Goal: Task Accomplishment & Management: Manage account settings

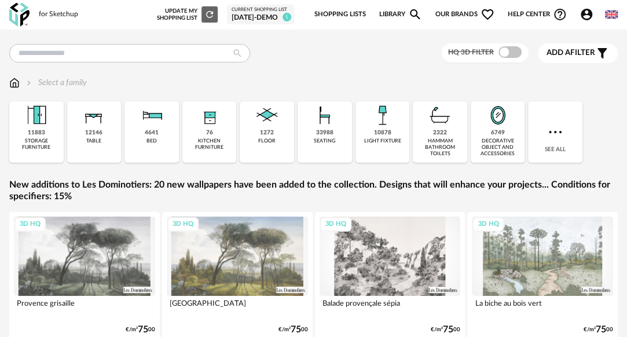
click at [521, 256] on div "3D HQ" at bounding box center [542, 256] width 141 height 79
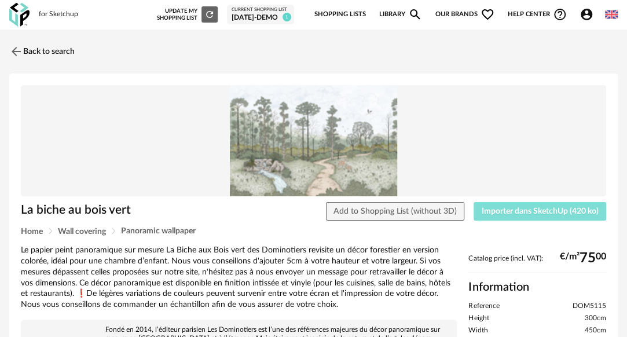
click at [507, 209] on span "Importer dans SketchUp (420 ko)" at bounding box center [540, 211] width 117 height 8
click at [57, 51] on link "Back to search" at bounding box center [38, 51] width 65 height 25
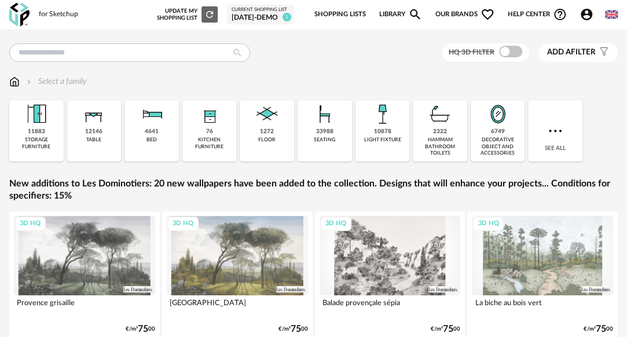
click at [243, 253] on div "3D HQ" at bounding box center [237, 255] width 141 height 79
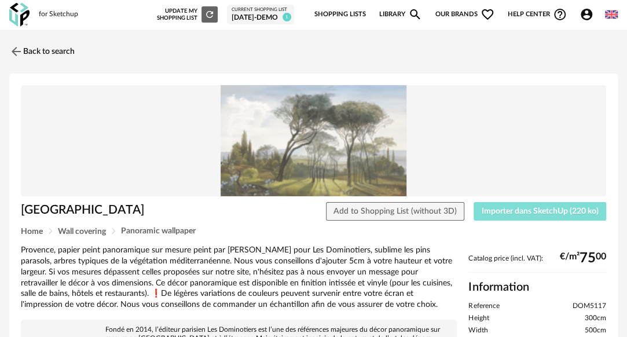
click at [499, 211] on span "Importer dans SketchUp (220 ko)" at bounding box center [540, 211] width 117 height 8
click at [56, 50] on link "Back to search" at bounding box center [38, 51] width 65 height 25
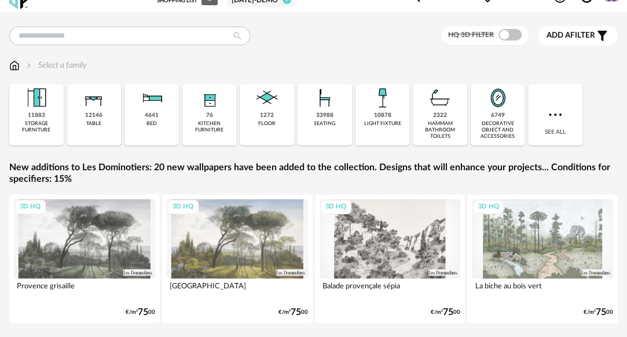
scroll to position [18, 0]
click at [235, 239] on div "3D HQ" at bounding box center [237, 238] width 141 height 79
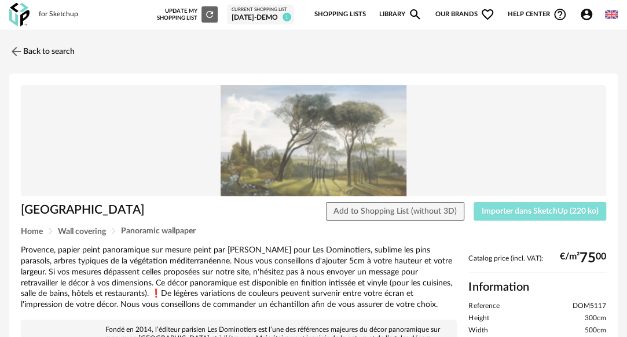
click at [520, 209] on span "Importer dans SketchUp (220 ko)" at bounding box center [540, 211] width 117 height 8
click at [60, 54] on link "Back to search" at bounding box center [38, 51] width 65 height 25
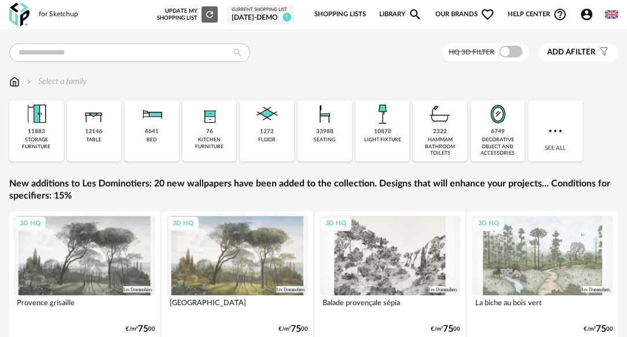
click at [206, 63] on div "HQ 3D filter Add a filter s Filter icon Filter by : Select a family Close icon …" at bounding box center [313, 208] width 627 height 330
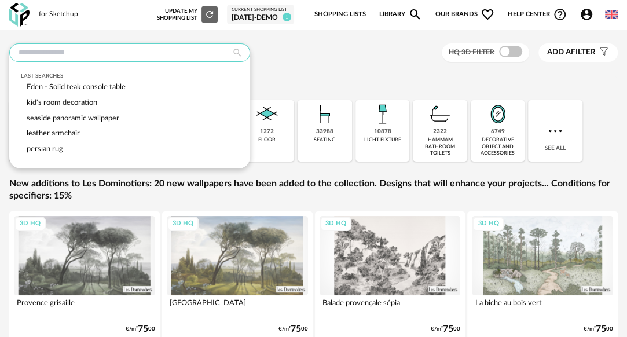
click at [185, 55] on input "text" at bounding box center [129, 52] width 241 height 19
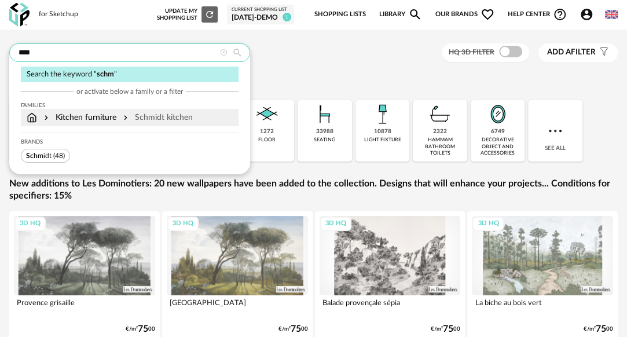
type input "****"
click at [154, 115] on div "Schmidt kitchen" at bounding box center [157, 118] width 72 height 12
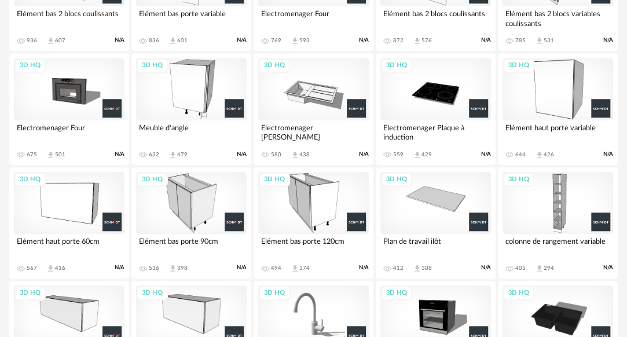
scroll to position [331, 0]
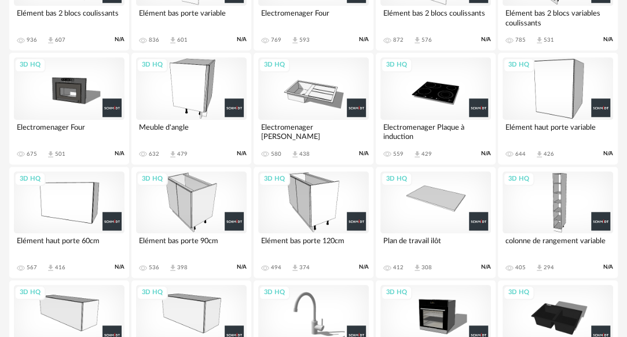
click at [569, 199] on div "3D HQ" at bounding box center [558, 202] width 111 height 62
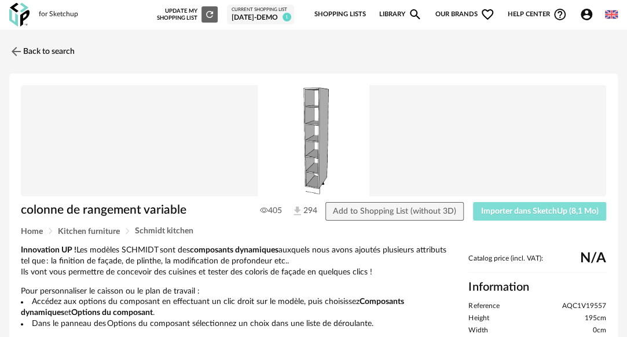
click at [526, 213] on span "Importer dans SketchUp (8,1 Mo)" at bounding box center [540, 211] width 118 height 8
click at [55, 48] on link "Back to search" at bounding box center [38, 51] width 65 height 25
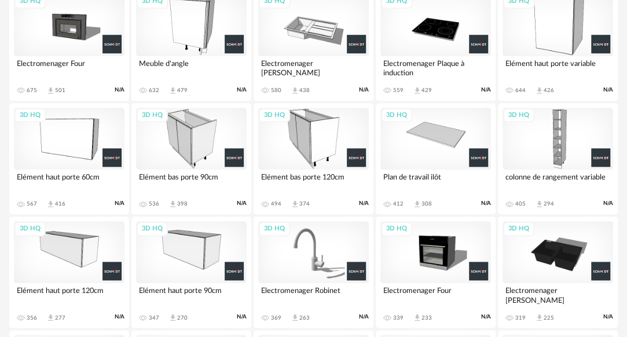
scroll to position [396, 0]
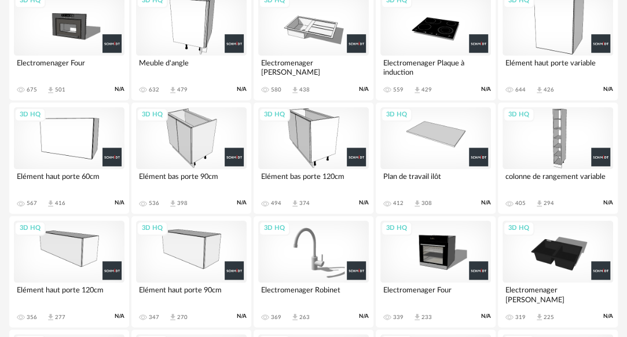
click at [196, 240] on div "3D HQ" at bounding box center [191, 252] width 111 height 62
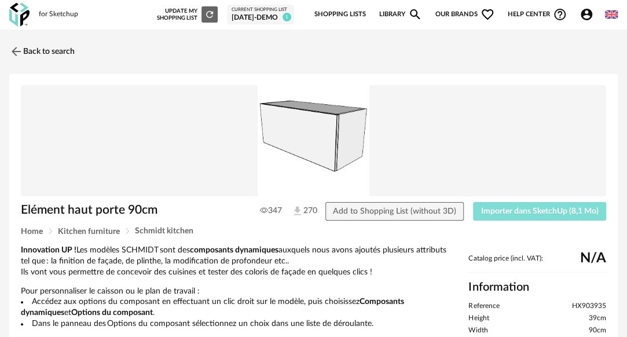
click at [503, 214] on span "Importer dans SketchUp (8,1 Mo)" at bounding box center [540, 211] width 118 height 8
click at [61, 56] on link "Back to search" at bounding box center [38, 51] width 65 height 25
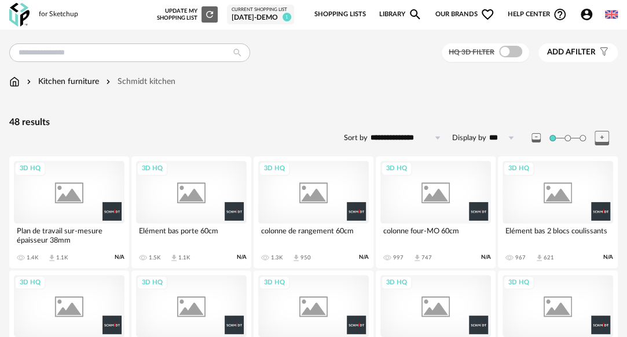
scroll to position [396, 0]
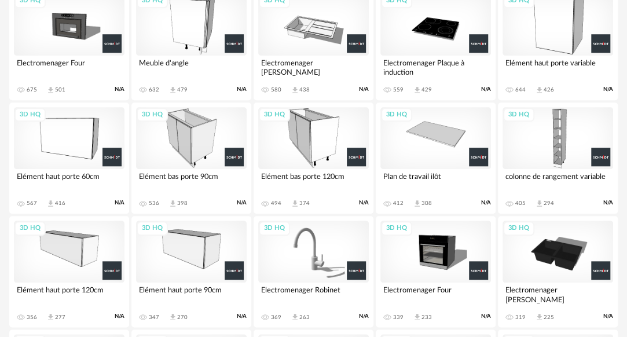
click at [74, 155] on div "3D HQ" at bounding box center [69, 138] width 111 height 62
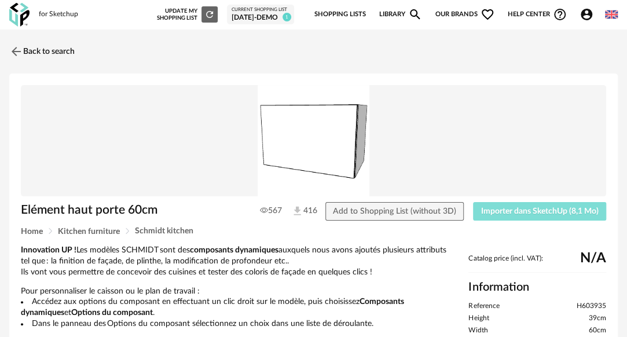
click at [501, 211] on span "Importer dans SketchUp (8,1 Mo)" at bounding box center [540, 211] width 118 height 8
click at [61, 54] on link "Back to search" at bounding box center [38, 51] width 65 height 25
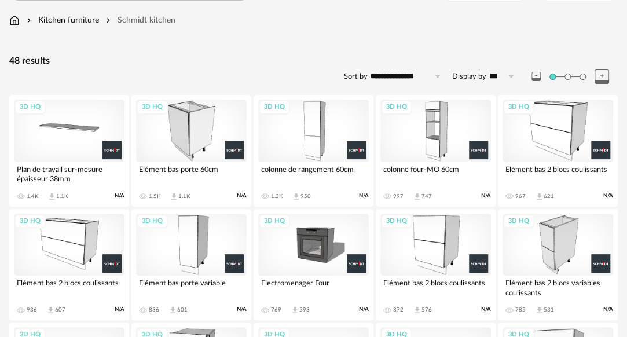
scroll to position [62, 0]
click at [193, 126] on div "3D HQ" at bounding box center [191, 130] width 111 height 62
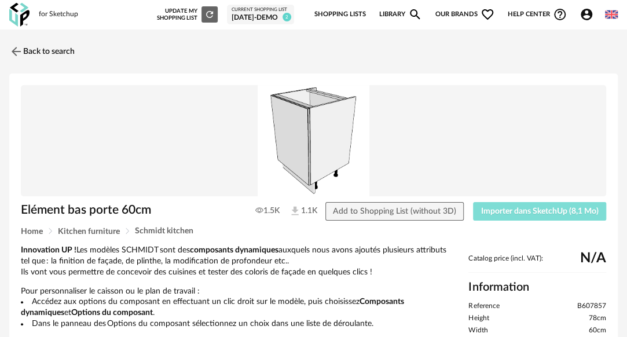
click at [532, 213] on span "Importer dans SketchUp (8,1 Mo)" at bounding box center [540, 211] width 118 height 8
click at [541, 207] on span "Importer dans SketchUp (8,1 Mo)" at bounding box center [540, 211] width 118 height 8
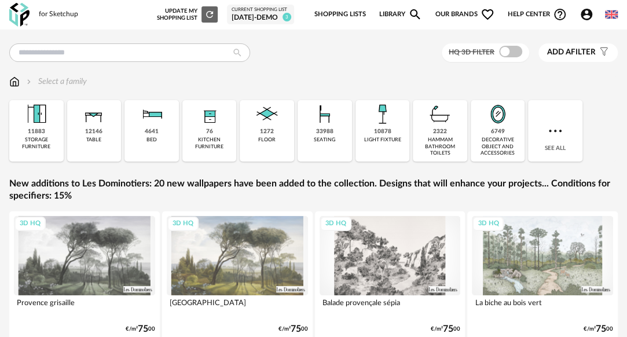
click at [453, 10] on span "Our brands Heart Outline icon" at bounding box center [465, 14] width 60 height 24
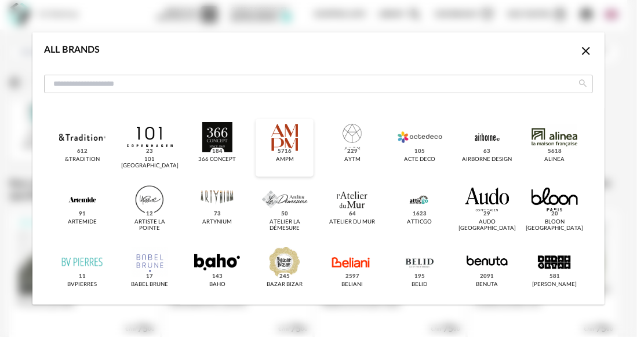
click at [289, 138] on div "dialog" at bounding box center [285, 137] width 46 height 30
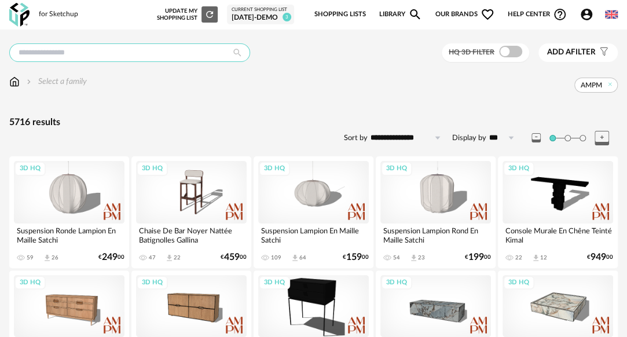
click at [108, 58] on input "text" at bounding box center [129, 52] width 241 height 19
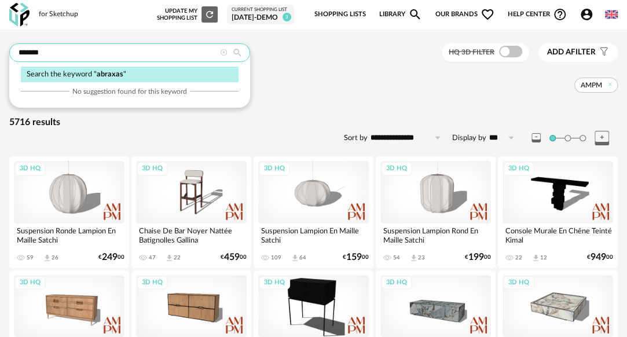
type input "*******"
type input "*********"
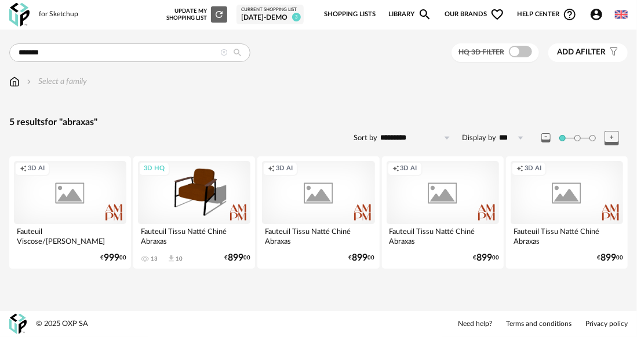
click at [82, 188] on div "Creation icon 3D AI" at bounding box center [70, 192] width 112 height 63
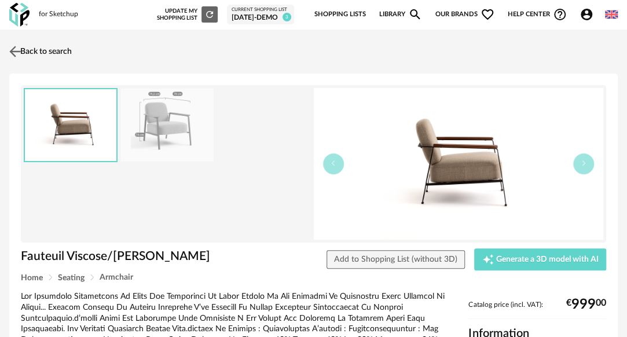
click at [35, 50] on link "Back to search" at bounding box center [38, 51] width 65 height 25
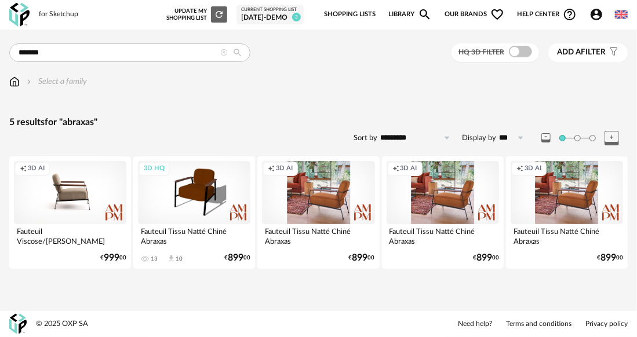
click at [226, 50] on icon at bounding box center [224, 53] width 8 height 8
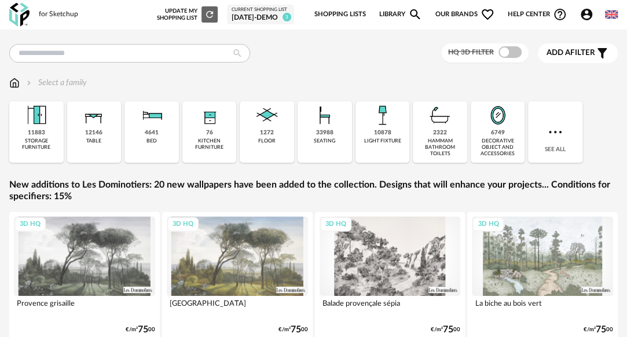
click at [458, 13] on span "Our brands Heart Outline icon" at bounding box center [465, 14] width 60 height 24
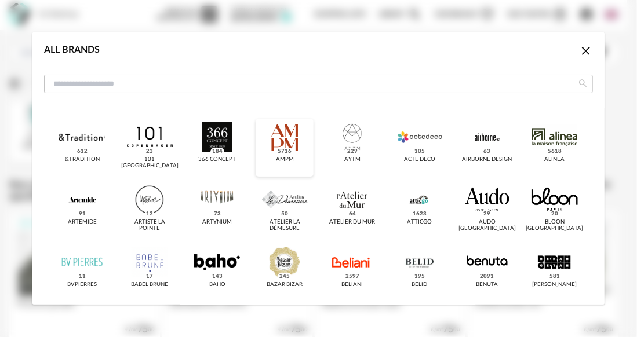
click at [289, 136] on div "dialog" at bounding box center [285, 137] width 46 height 30
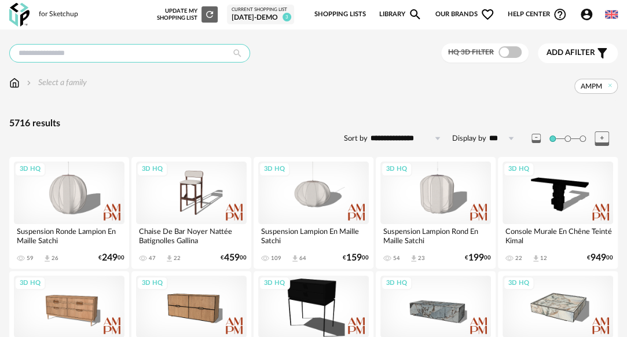
click at [107, 52] on input "text" at bounding box center [129, 53] width 241 height 19
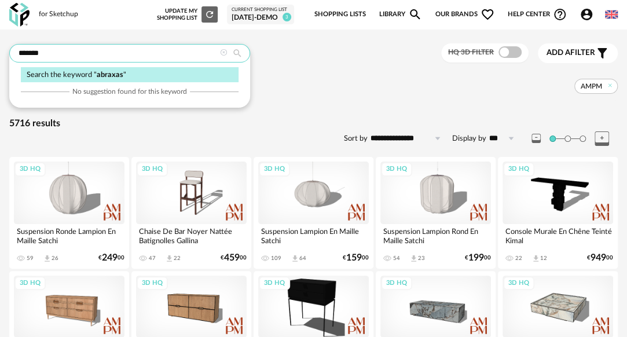
type input "*******"
type input "*********"
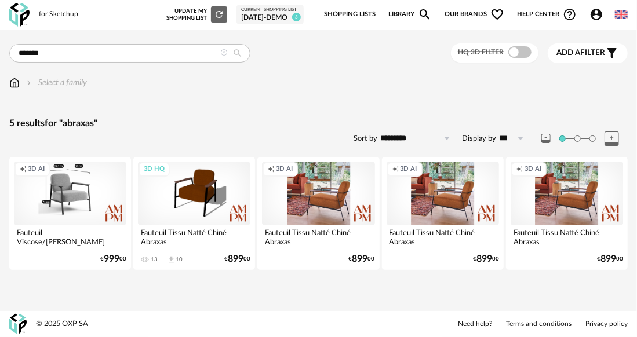
click at [52, 185] on div "Creation icon 3D AI" at bounding box center [70, 193] width 112 height 63
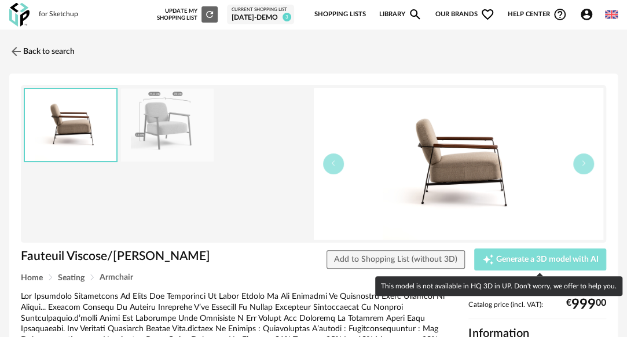
click at [539, 255] on span "Generate a 3D model with AI" at bounding box center [547, 259] width 103 height 8
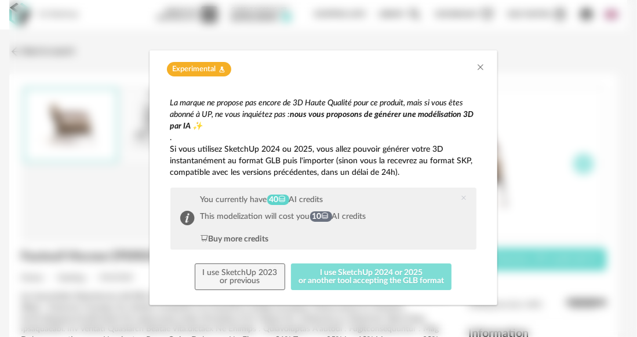
click at [369, 279] on button "I use SketchUp 2024 or 2025 or another tool accepting the GLB format" at bounding box center [371, 277] width 161 height 27
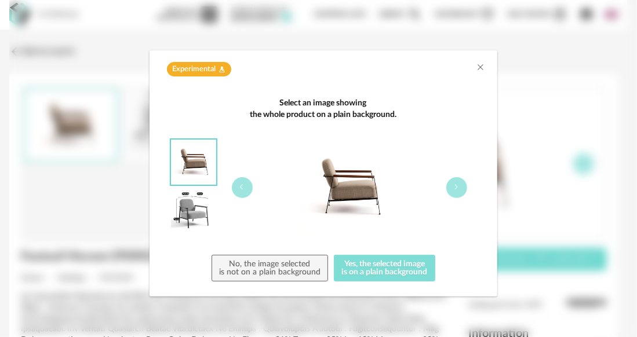
click at [379, 272] on button "Yes, the selected image is on a plain background" at bounding box center [384, 268] width 101 height 27
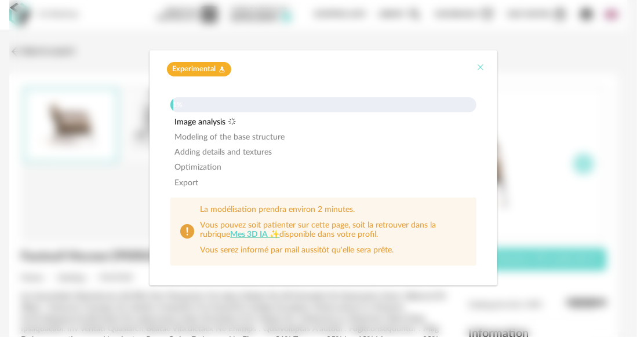
click at [480, 71] on icon "Close" at bounding box center [480, 67] width 9 height 9
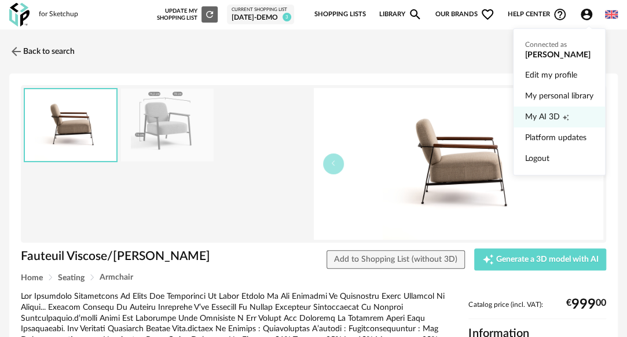
click at [549, 115] on span "My AI 3D" at bounding box center [542, 117] width 35 height 21
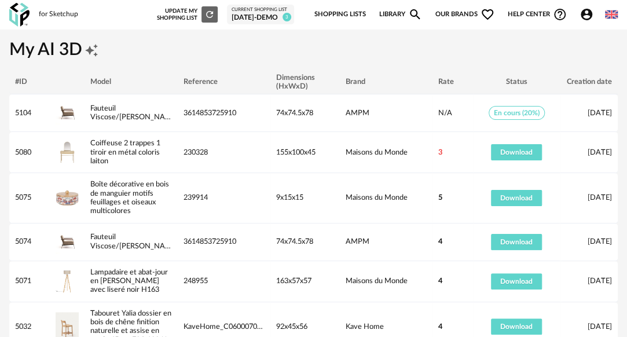
click at [482, 83] on div "Status" at bounding box center [516, 82] width 87 height 9
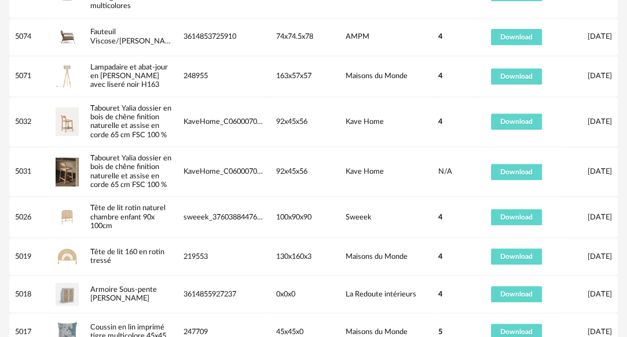
scroll to position [206, 0]
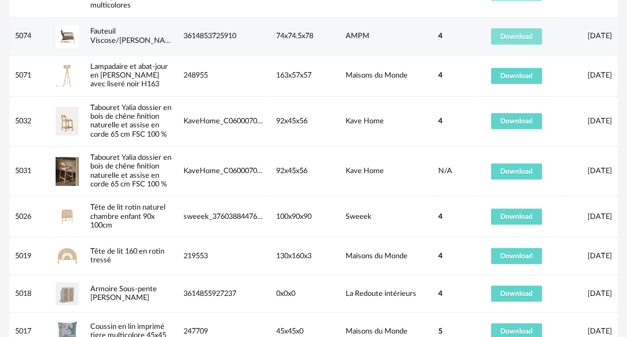
click at [514, 36] on span "Download" at bounding box center [517, 36] width 32 height 7
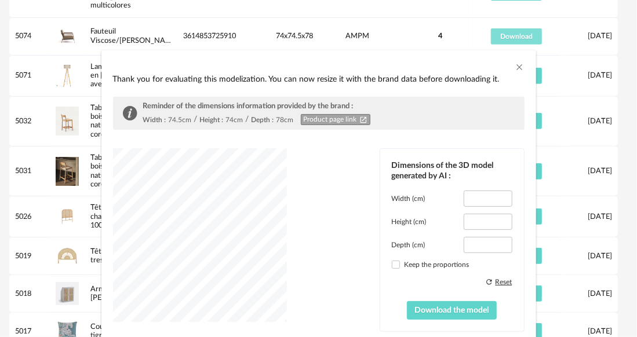
type input "****"
click at [244, 224] on div "dialog" at bounding box center [200, 235] width 174 height 174
click at [231, 236] on div "dialog" at bounding box center [200, 235] width 174 height 174
click at [515, 66] on icon "Close" at bounding box center [519, 67] width 9 height 9
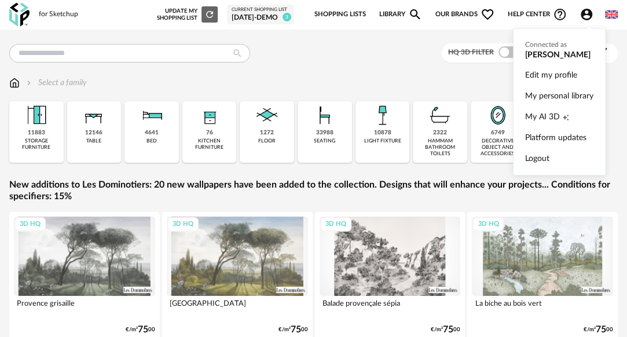
click at [585, 19] on icon "Account Circle icon" at bounding box center [587, 15] width 12 height 12
click at [548, 119] on span "My AI 3D" at bounding box center [542, 117] width 35 height 21
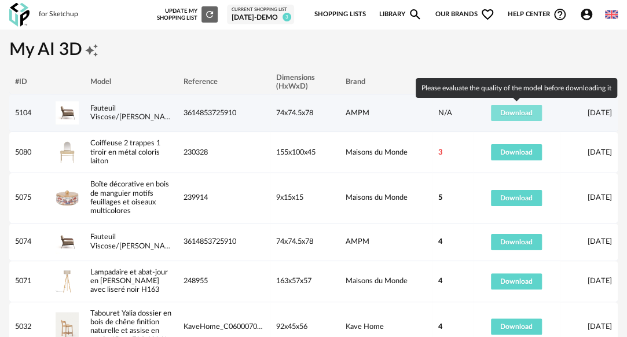
click at [507, 117] on button "Download" at bounding box center [516, 113] width 51 height 16
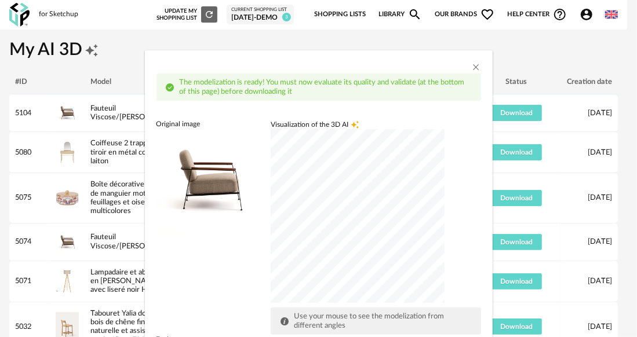
click at [336, 191] on div "dialog" at bounding box center [358, 216] width 174 height 174
click at [472, 65] on icon "Close" at bounding box center [476, 67] width 9 height 9
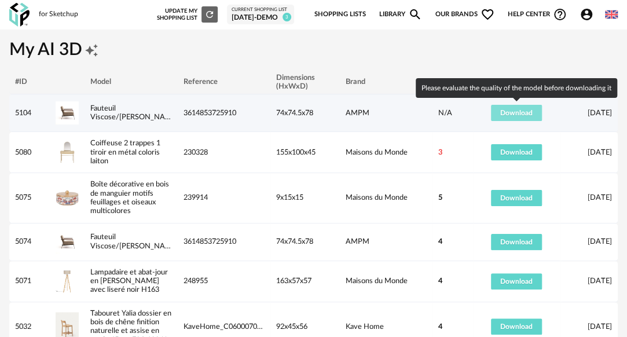
click at [518, 115] on span "Download" at bounding box center [517, 112] width 32 height 7
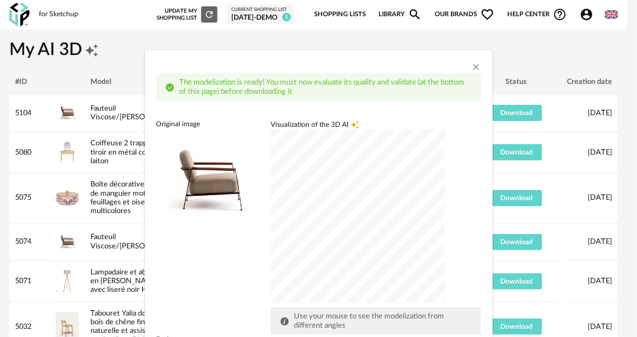
click at [294, 222] on div "dialog" at bounding box center [358, 216] width 174 height 174
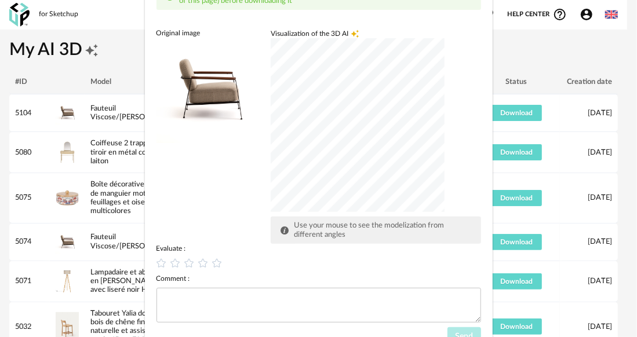
scroll to position [92, 0]
click at [197, 262] on icon "dialog" at bounding box center [203, 263] width 12 height 12
click at [220, 302] on textarea "dialog" at bounding box center [318, 304] width 324 height 35
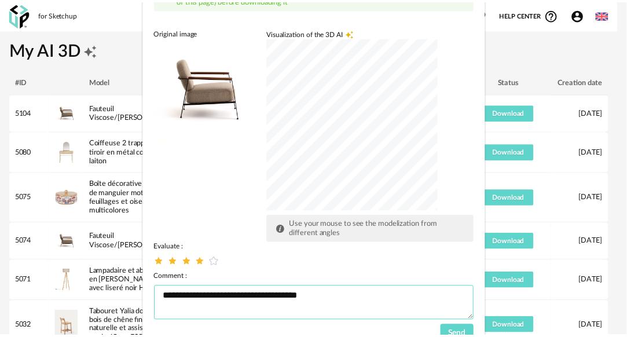
scroll to position [133, 0]
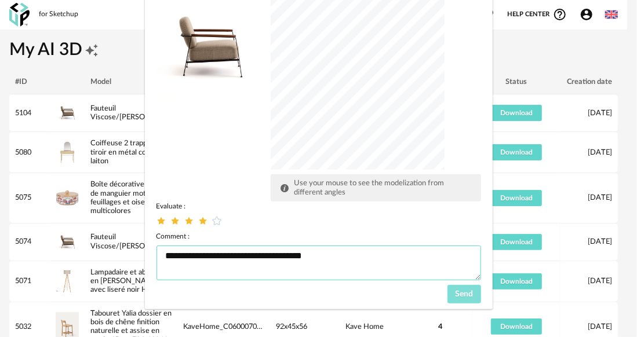
type textarea "**********"
click at [447, 286] on button "Send" at bounding box center [464, 294] width 34 height 19
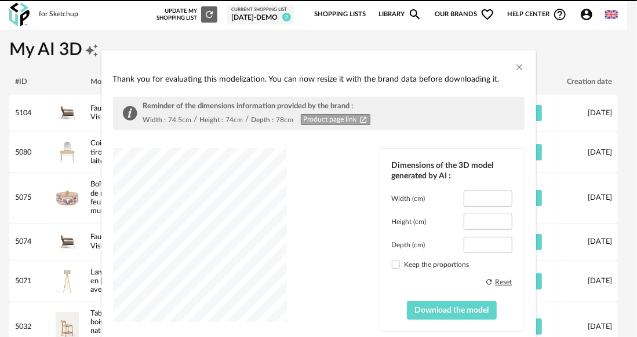
type input "****"
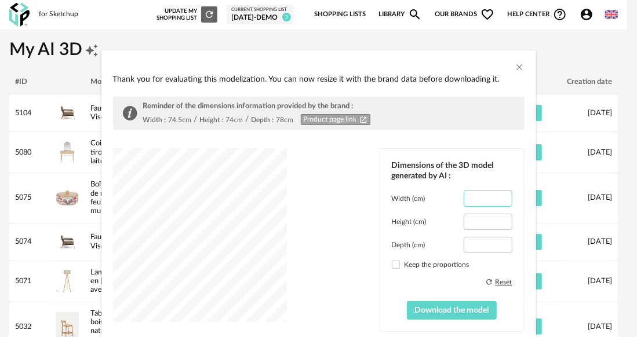
click at [483, 198] on input "****" at bounding box center [487, 199] width 48 height 16
type input "****"
click at [445, 238] on div "Depth (cm) ****" at bounding box center [452, 245] width 120 height 16
click at [474, 239] on input "****" at bounding box center [487, 245] width 48 height 16
drag, startPoint x: 483, startPoint y: 240, endPoint x: 468, endPoint y: 240, distance: 15.1
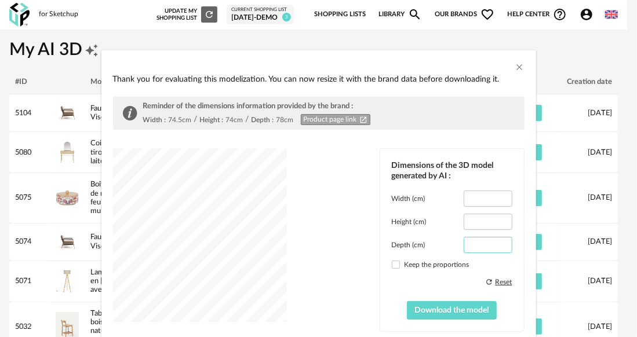
click at [468, 240] on input "****" at bounding box center [487, 245] width 48 height 16
type input "**"
click at [424, 302] on button "Download the model" at bounding box center [452, 310] width 90 height 19
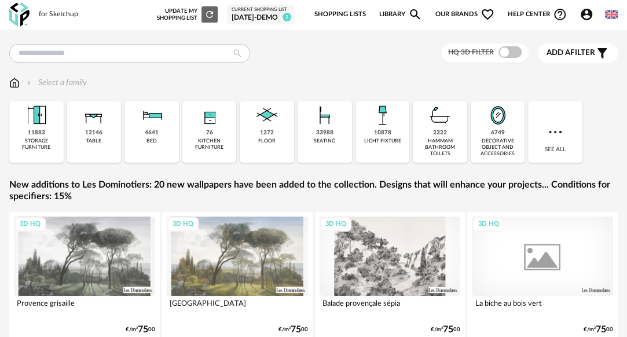
click at [586, 16] on icon "Account Circle icon" at bounding box center [587, 15] width 14 height 14
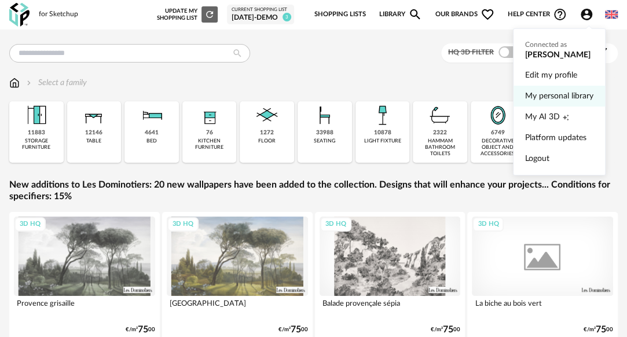
click at [565, 98] on link "My personal library" at bounding box center [559, 96] width 68 height 21
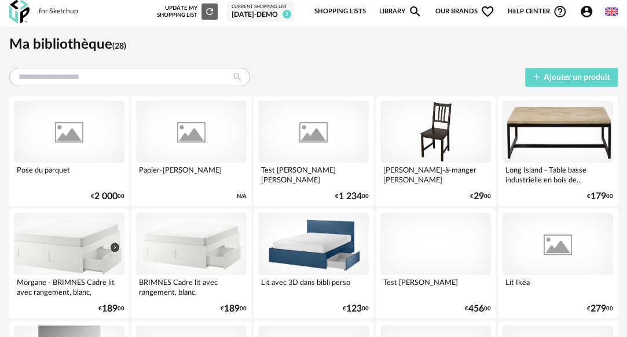
scroll to position [2, 0]
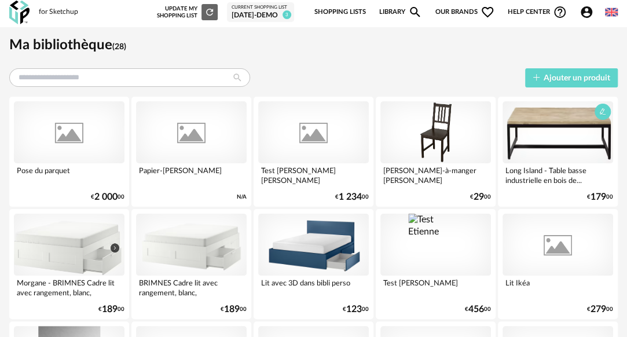
click at [565, 134] on div at bounding box center [558, 132] width 111 height 62
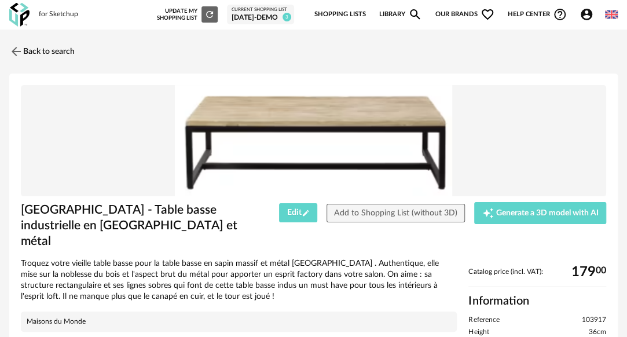
scroll to position [86, 0]
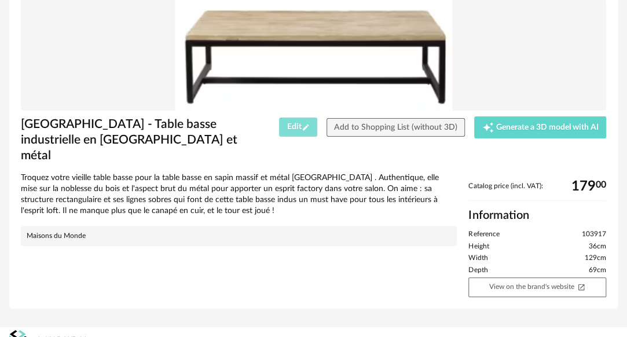
click at [304, 126] on icon "Pencil icon" at bounding box center [306, 127] width 8 height 8
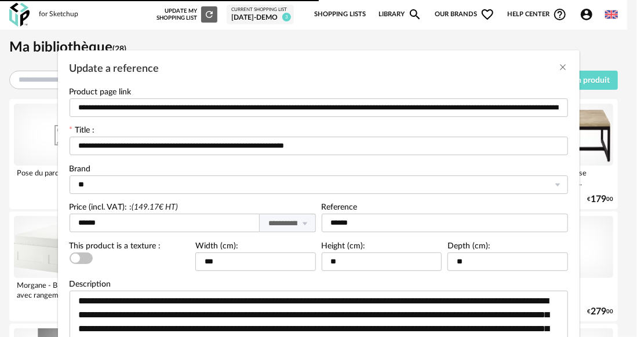
type input "**********"
click at [563, 65] on div "Update a reference" at bounding box center [318, 65] width 521 height 31
click at [561, 65] on icon "Close" at bounding box center [562, 67] width 9 height 9
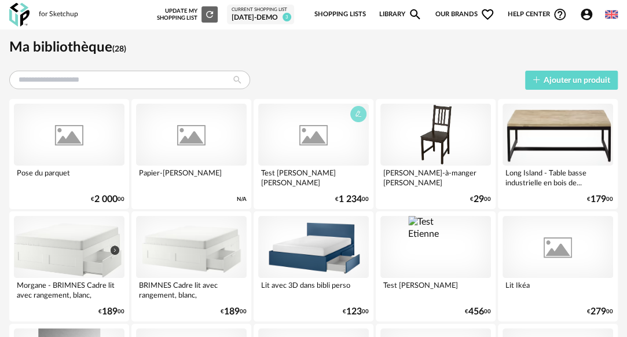
click at [355, 115] on icon "button" at bounding box center [358, 114] width 7 height 7
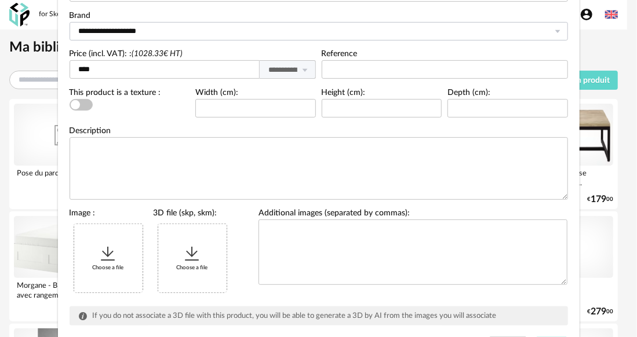
scroll to position [155, 0]
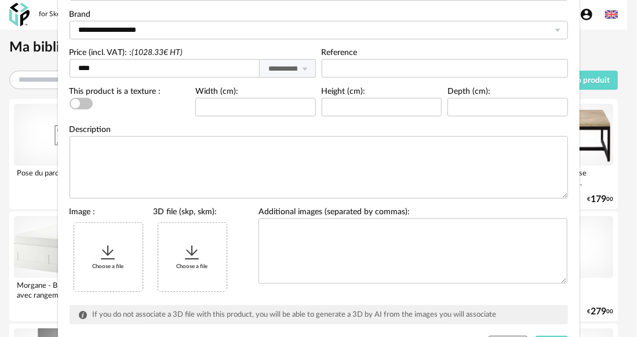
click at [118, 241] on div "Choose a file" at bounding box center [108, 257] width 68 height 68
click at [109, 253] on icon "Update a reference" at bounding box center [108, 252] width 19 height 19
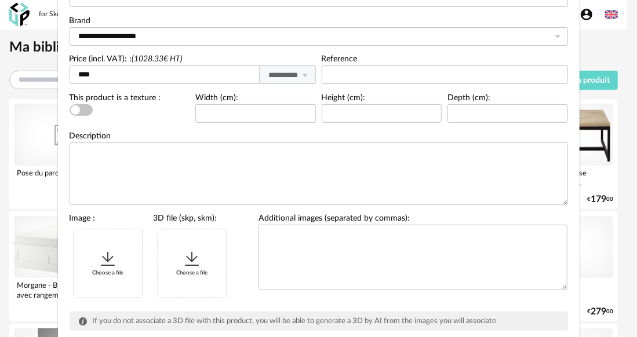
scroll to position [148, 0]
click at [126, 248] on div "Choose a file" at bounding box center [108, 264] width 68 height 68
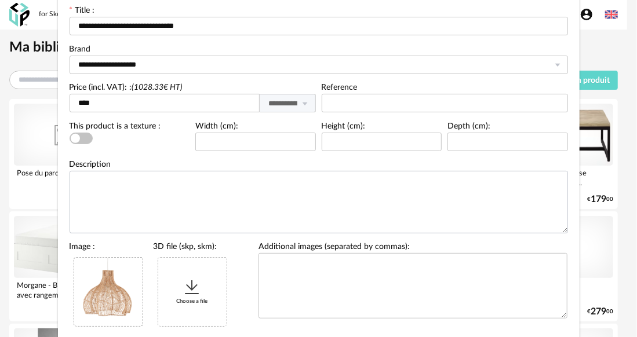
scroll to position [0, 0]
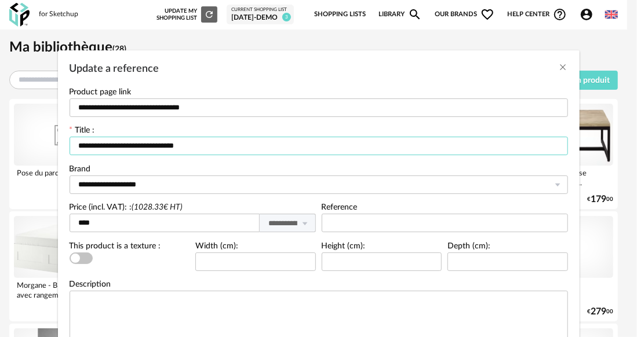
click at [116, 141] on input "**********" at bounding box center [319, 146] width 498 height 19
click at [182, 146] on input "**********" at bounding box center [319, 146] width 498 height 19
drag, startPoint x: 193, startPoint y: 147, endPoint x: 70, endPoint y: 146, distance: 124.0
click at [70, 146] on input "**********" at bounding box center [319, 146] width 498 height 19
type input "**********"
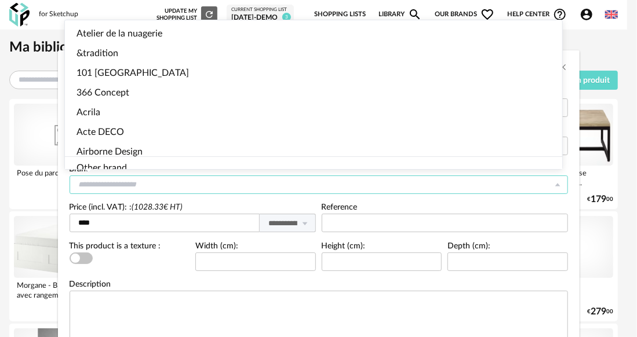
scroll to position [2099, 0]
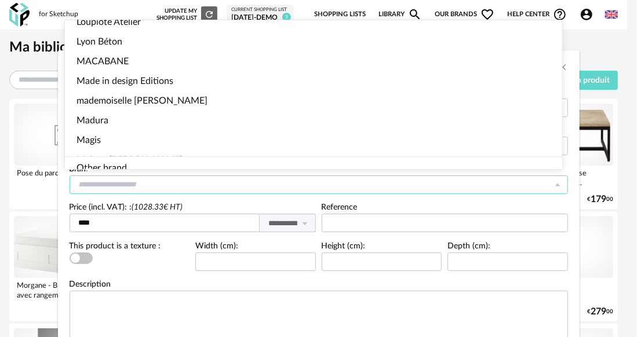
drag, startPoint x: 154, startPoint y: 185, endPoint x: 116, endPoint y: 192, distance: 38.3
click at [116, 192] on input "Update a reference" at bounding box center [319, 185] width 498 height 19
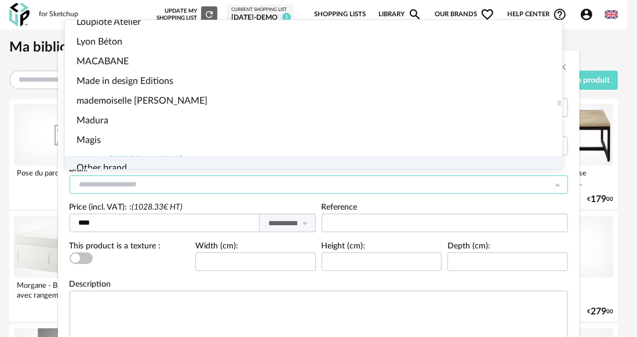
click at [122, 163] on span "Other brand" at bounding box center [101, 167] width 50 height 9
type input "**********"
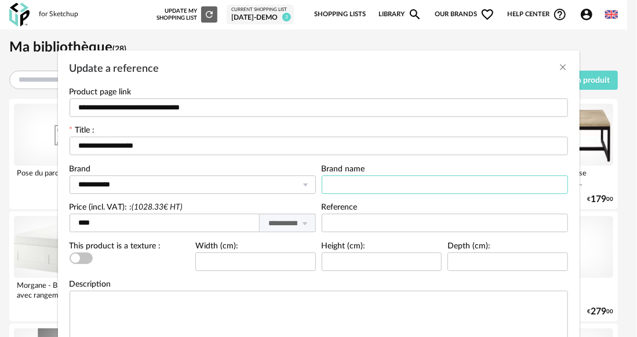
click at [351, 184] on input "Update a reference" at bounding box center [445, 185] width 246 height 19
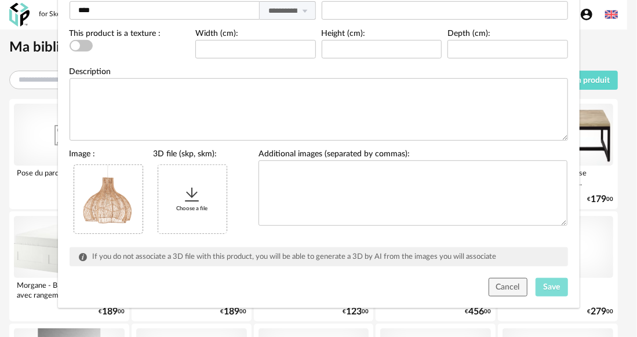
type input "*****"
click at [543, 287] on span "Save" at bounding box center [551, 287] width 17 height 8
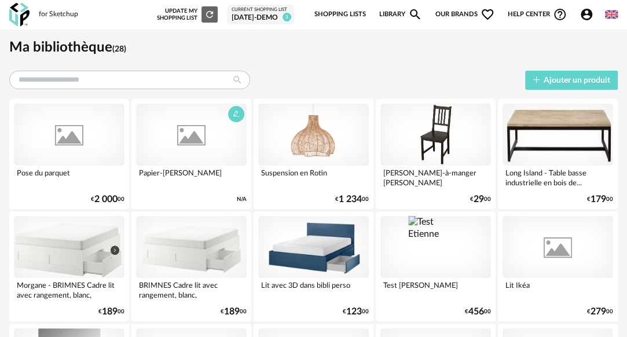
click at [191, 149] on div at bounding box center [191, 135] width 111 height 62
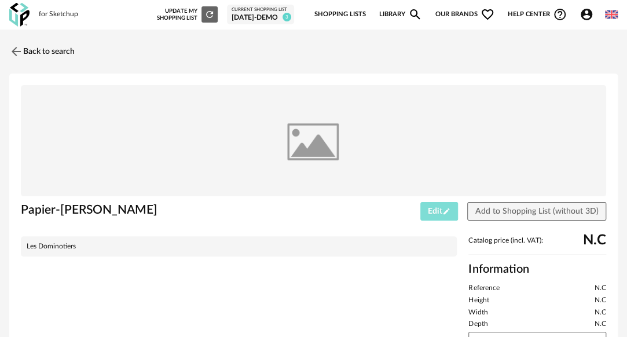
click at [432, 207] on span "Edit Pencil icon" at bounding box center [439, 211] width 23 height 8
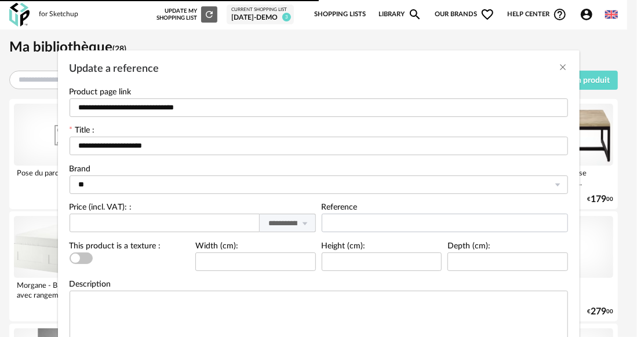
type input "**********"
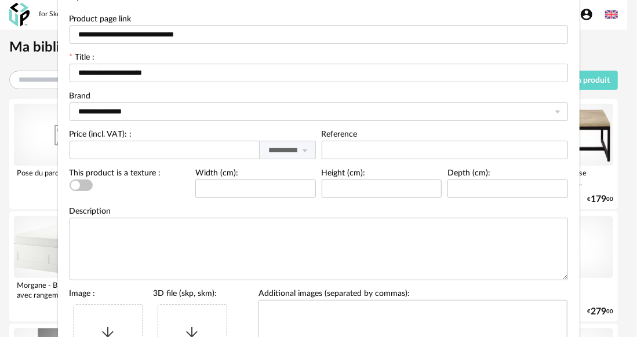
scroll to position [74, 0]
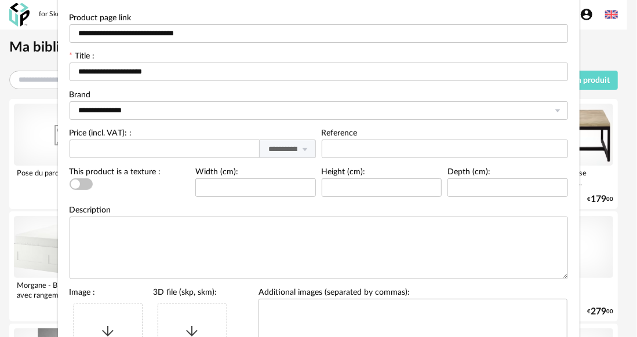
click at [115, 312] on div "Choose a file" at bounding box center [108, 338] width 68 height 68
click at [132, 110] on input "Update a reference" at bounding box center [319, 110] width 498 height 19
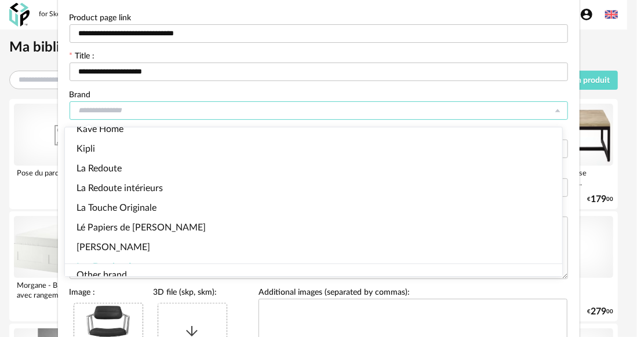
click at [132, 110] on input "Update a reference" at bounding box center [319, 110] width 498 height 19
type input "**********"
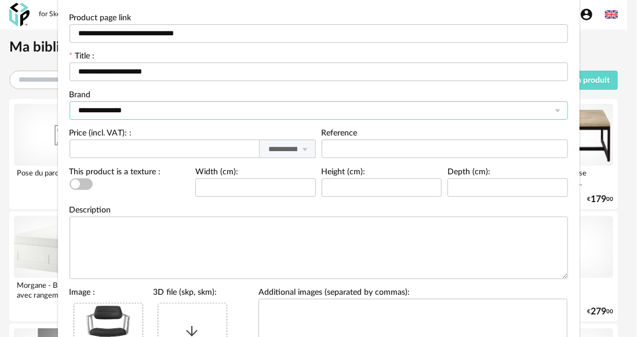
click at [149, 112] on input "**********" at bounding box center [319, 110] width 498 height 19
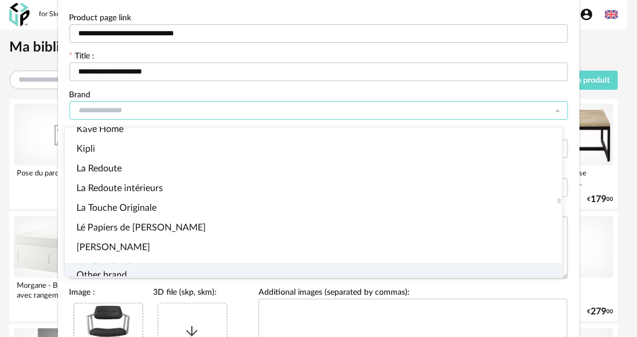
click at [127, 270] on li "Other brand" at bounding box center [318, 275] width 507 height 23
type input "**********"
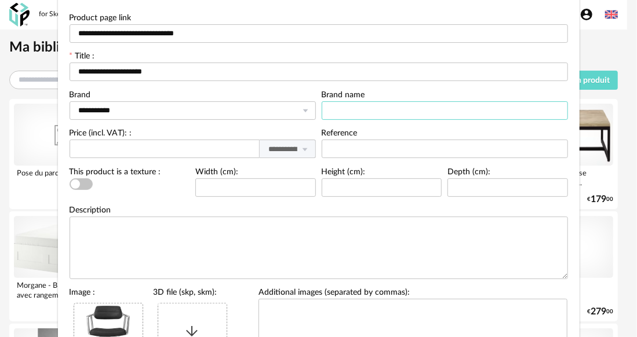
click at [348, 112] on input "Update a reference" at bounding box center [445, 110] width 246 height 19
type input "*******"
drag, startPoint x: 167, startPoint y: 67, endPoint x: 67, endPoint y: 78, distance: 101.3
click at [70, 78] on input "**********" at bounding box center [319, 72] width 498 height 19
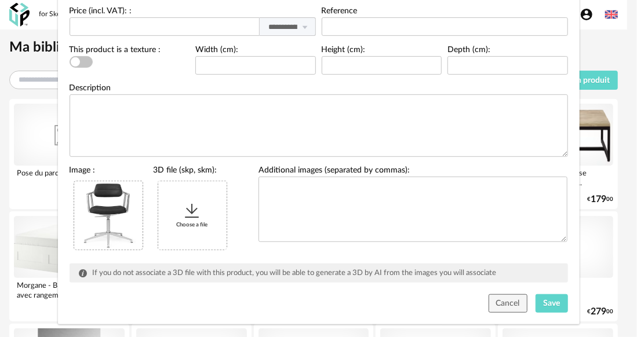
scroll to position [197, 0]
type input "**********"
click at [545, 299] on span "Save" at bounding box center [551, 303] width 17 height 8
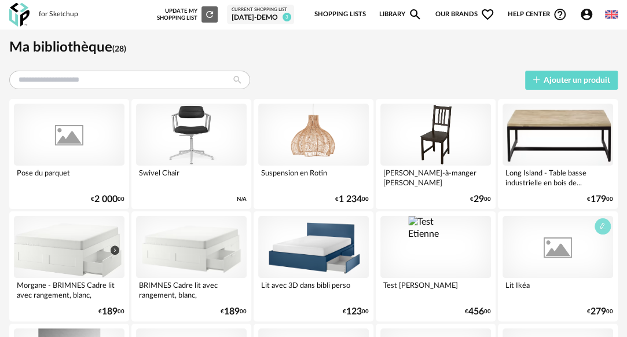
click at [608, 228] on button "button" at bounding box center [603, 226] width 16 height 16
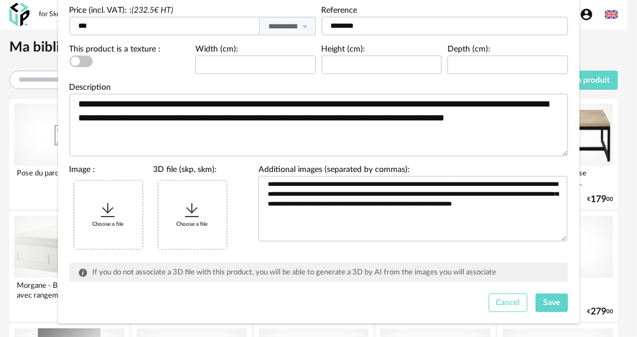
click at [506, 306] on span "Cancel" at bounding box center [508, 303] width 24 height 8
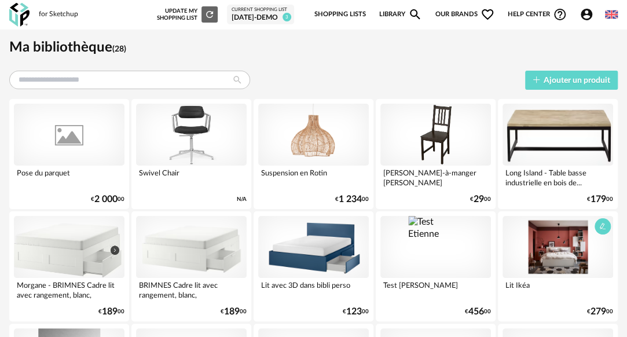
click at [571, 238] on div at bounding box center [558, 247] width 111 height 62
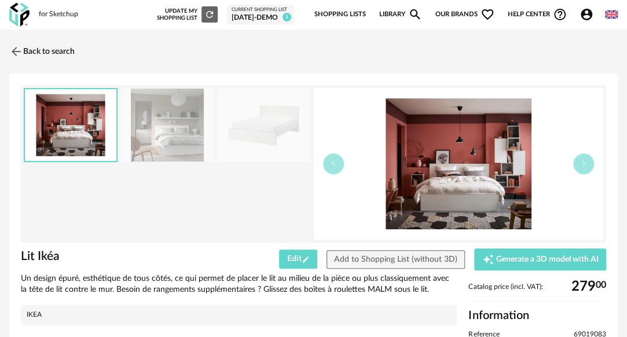
drag, startPoint x: 445, startPoint y: 191, endPoint x: 434, endPoint y: 130, distance: 61.7
click at [434, 130] on img at bounding box center [459, 164] width 290 height 152
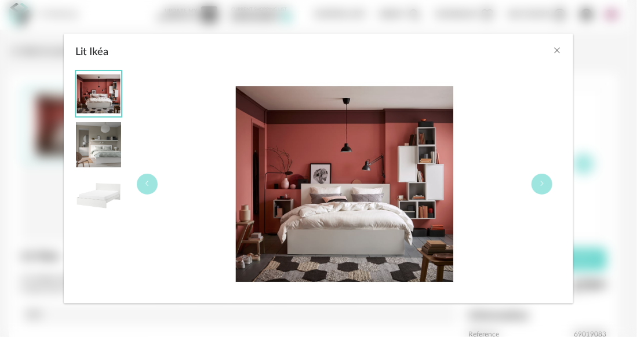
drag, startPoint x: 349, startPoint y: 180, endPoint x: 303, endPoint y: 170, distance: 47.4
click at [303, 170] on img "Lit Ikéa" at bounding box center [344, 184] width 227 height 227
drag, startPoint x: 303, startPoint y: 170, endPoint x: 345, endPoint y: 145, distance: 49.1
click at [345, 145] on img "Lit Ikéa" at bounding box center [344, 184] width 227 height 227
click at [558, 56] on button "Close" at bounding box center [556, 51] width 9 height 12
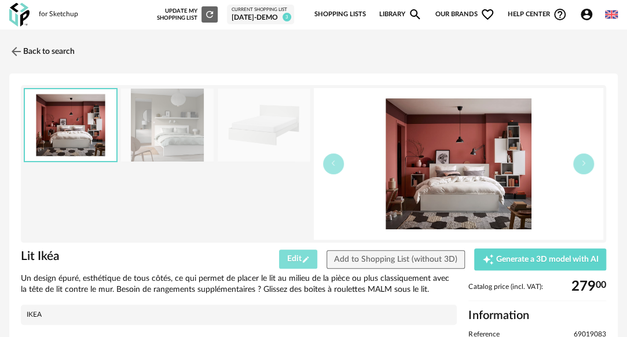
click at [299, 261] on span "Edit Pencil icon" at bounding box center [298, 259] width 23 height 8
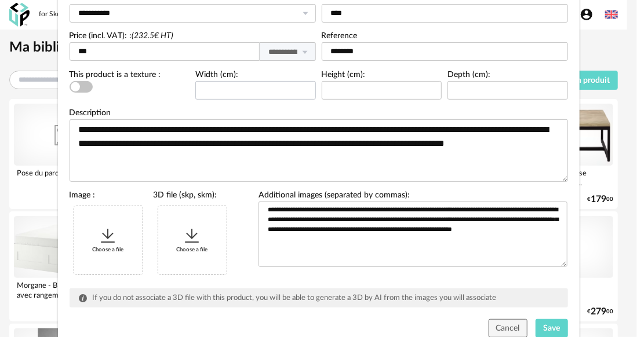
scroll to position [172, 0]
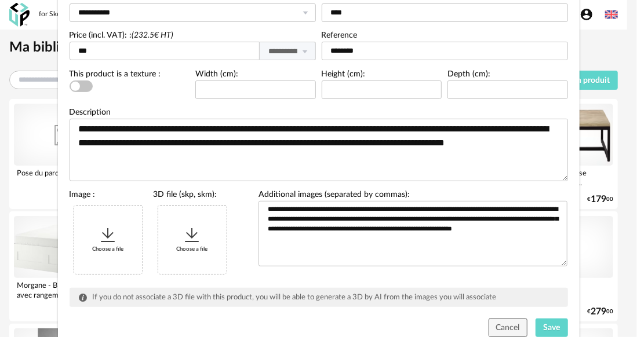
click at [120, 255] on div "Choose a file" at bounding box center [108, 240] width 68 height 68
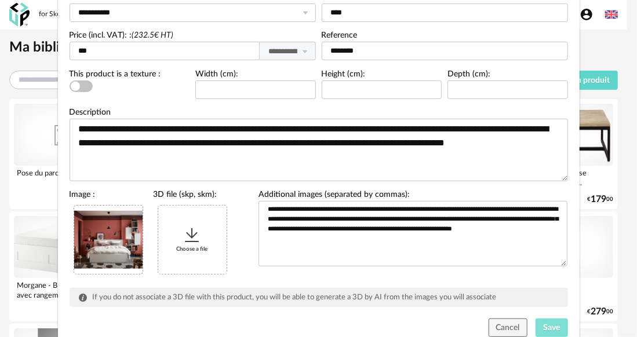
click at [543, 324] on span "Save" at bounding box center [551, 328] width 17 height 8
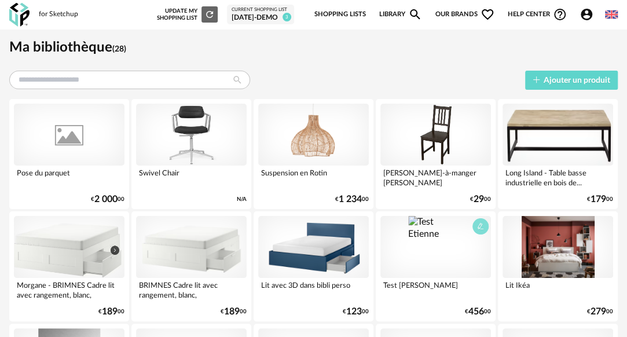
click at [484, 231] on button "button" at bounding box center [481, 226] width 16 height 16
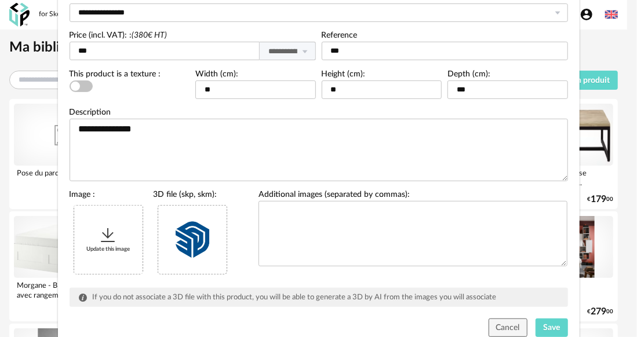
click at [107, 243] on icon "Update a reference" at bounding box center [108, 235] width 19 height 19
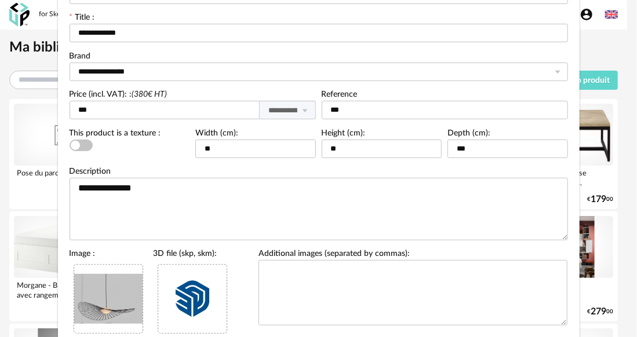
scroll to position [112, 0]
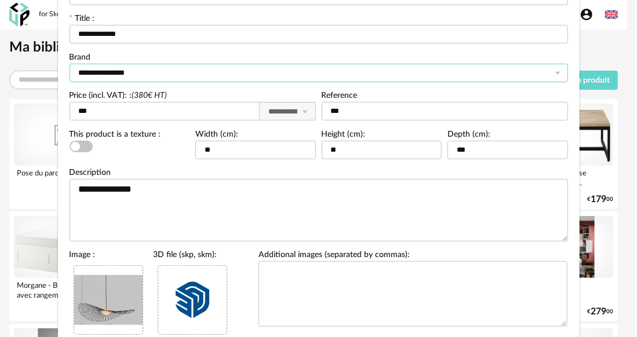
click at [151, 74] on input "**********" at bounding box center [319, 73] width 498 height 19
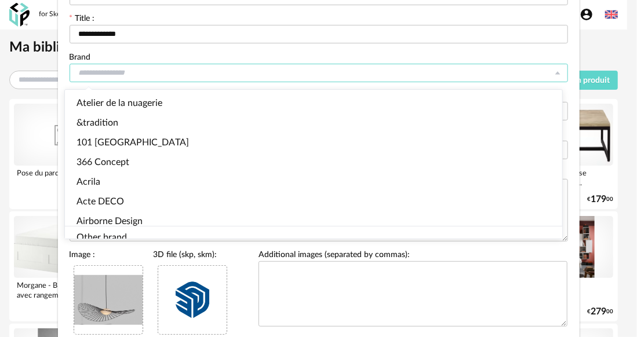
scroll to position [2119, 0]
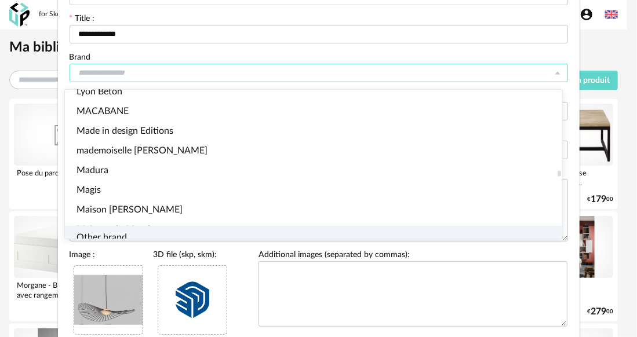
click at [106, 233] on span "Other brand" at bounding box center [101, 237] width 50 height 9
type input "**********"
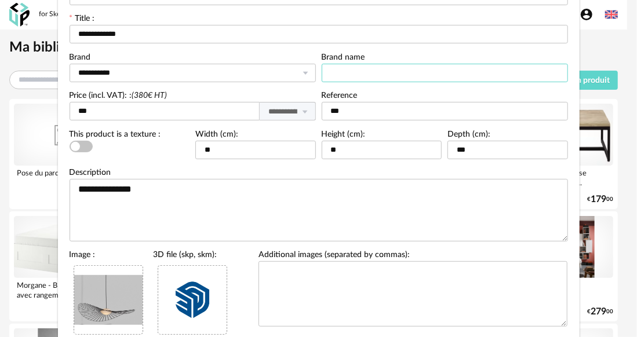
click at [351, 73] on input "Update a reference" at bounding box center [445, 73] width 246 height 19
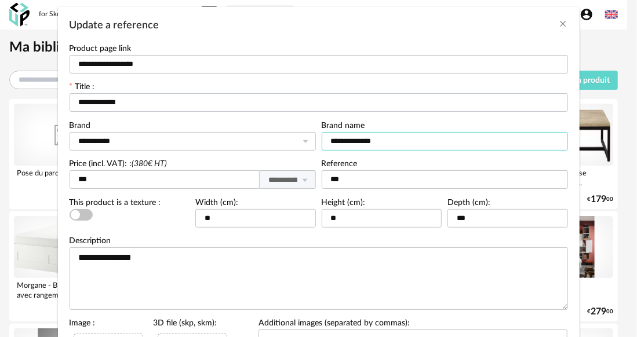
type input "**********"
drag, startPoint x: 112, startPoint y: 98, endPoint x: 67, endPoint y: 109, distance: 46.9
click at [70, 109] on input "**********" at bounding box center [319, 102] width 498 height 19
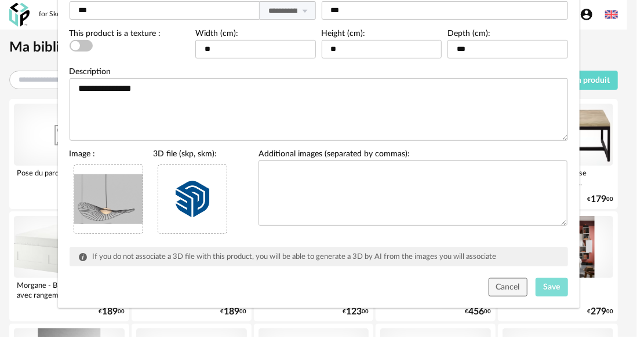
type input "**********"
click at [546, 286] on span "Save" at bounding box center [551, 287] width 17 height 8
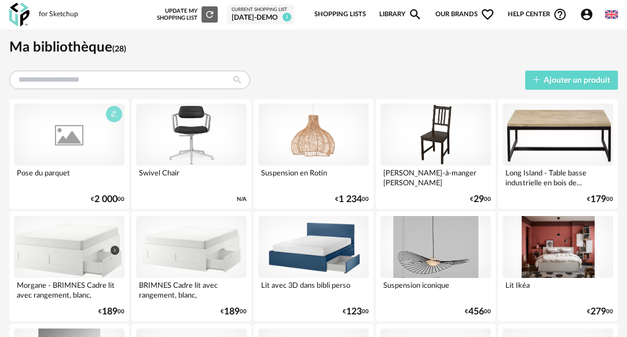
click at [114, 117] on button "button" at bounding box center [114, 114] width 16 height 16
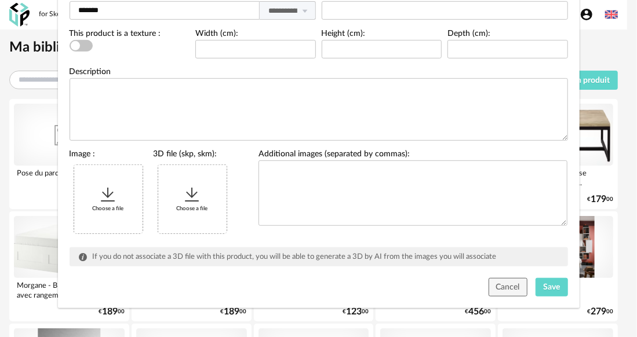
click at [103, 196] on icon "Update a reference" at bounding box center [108, 194] width 19 height 19
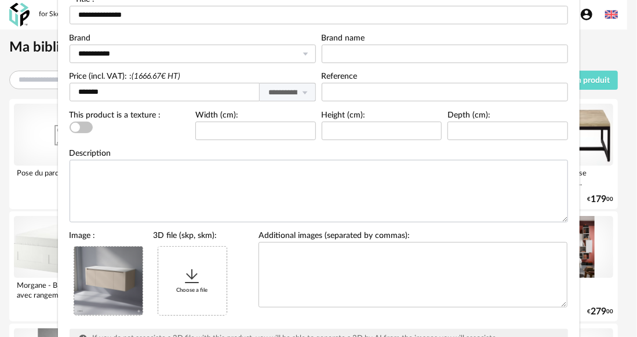
scroll to position [24, 0]
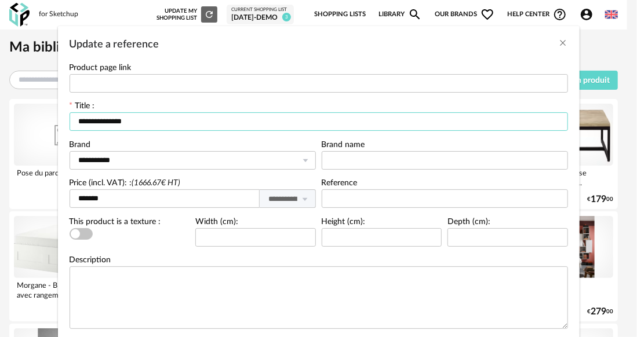
drag, startPoint x: 140, startPoint y: 125, endPoint x: 72, endPoint y: 120, distance: 68.5
click at [72, 120] on input "**********" at bounding box center [319, 121] width 498 height 19
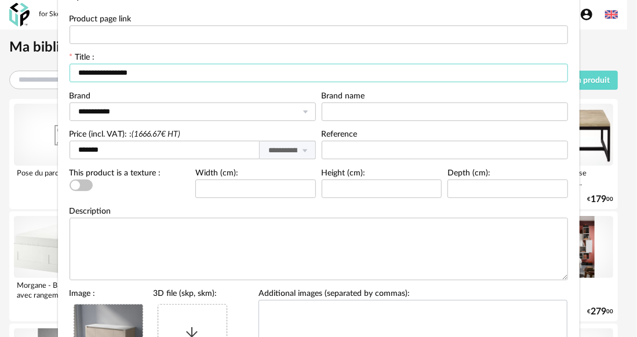
scroll to position [73, 0]
type input "**********"
click at [363, 115] on input "Update a reference" at bounding box center [445, 112] width 246 height 19
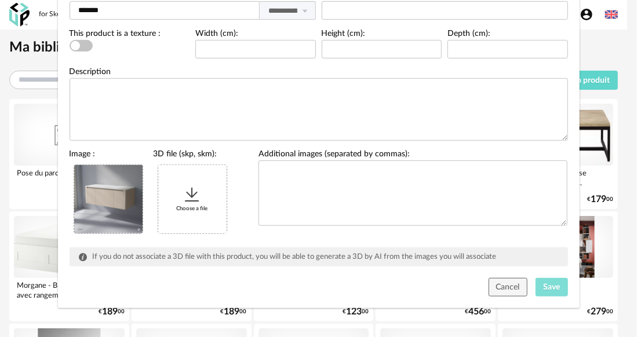
type input "*****"
click at [543, 284] on span "Save" at bounding box center [551, 287] width 17 height 8
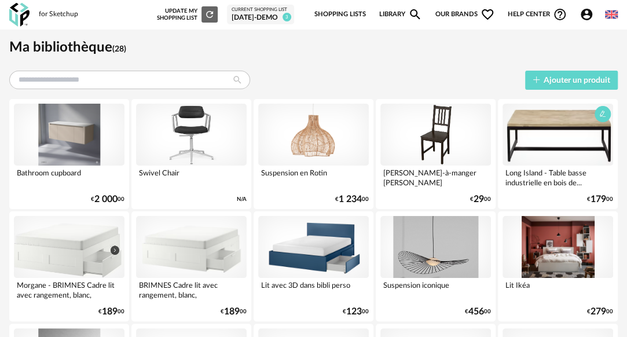
click at [556, 181] on div "Long Island - Table basse industrielle en bois de..." at bounding box center [558, 177] width 111 height 23
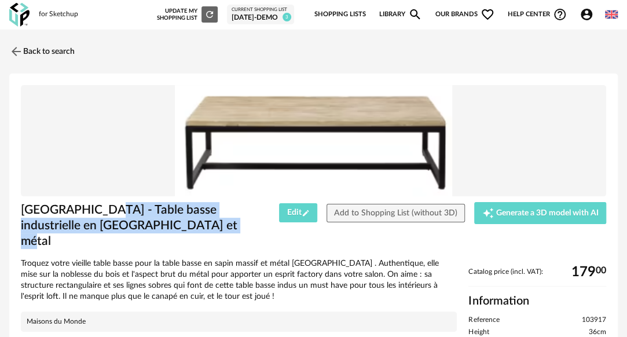
drag, startPoint x: 154, startPoint y: 228, endPoint x: 93, endPoint y: 208, distance: 64.7
click at [93, 208] on h1 "[GEOGRAPHIC_DATA] - Table basse industrielle en [GEOGRAPHIC_DATA] et métal" at bounding box center [140, 226] width 238 height 48
copy h1 "Table basse industrielle en [GEOGRAPHIC_DATA] et métal"
click at [291, 207] on button "Edit Pencil icon" at bounding box center [298, 212] width 38 height 19
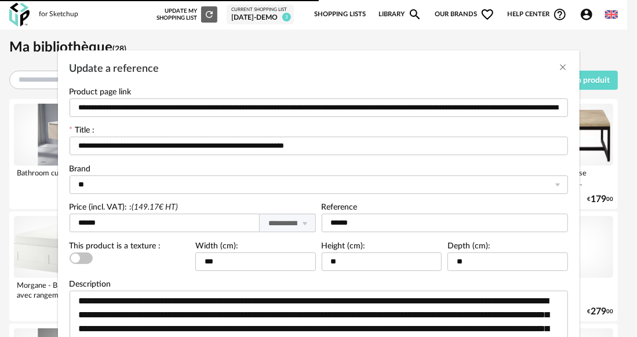
type input "**********"
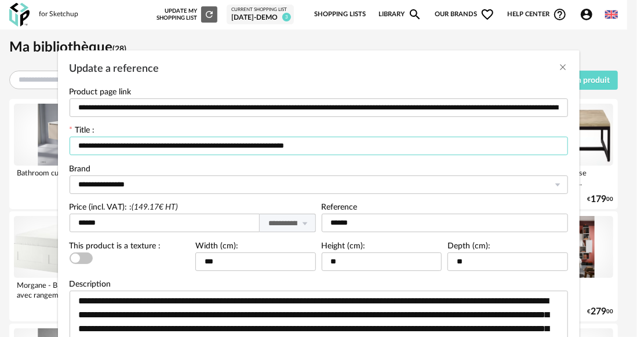
drag, startPoint x: 302, startPoint y: 147, endPoint x: 118, endPoint y: 148, distance: 184.2
click at [118, 148] on input "**********" at bounding box center [319, 146] width 498 height 19
paste input "Update a reference"
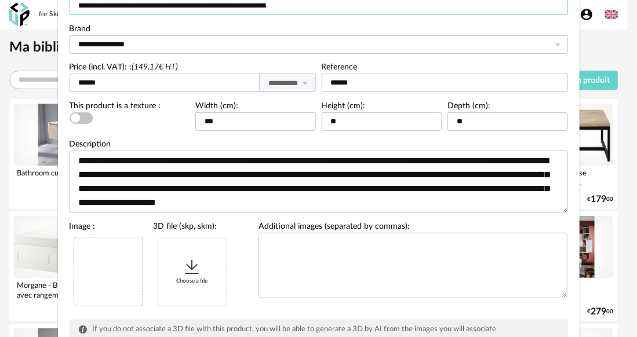
scroll to position [209, 0]
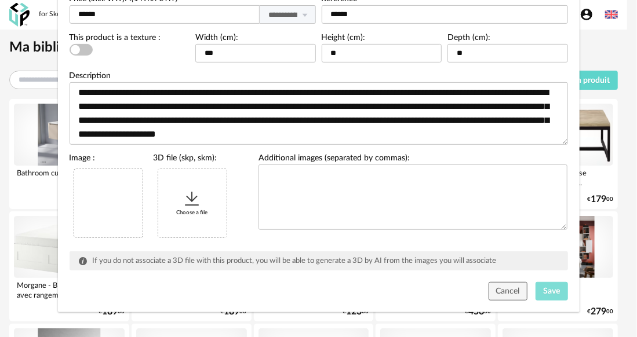
type input "**********"
click at [553, 287] on button "Save" at bounding box center [551, 291] width 32 height 19
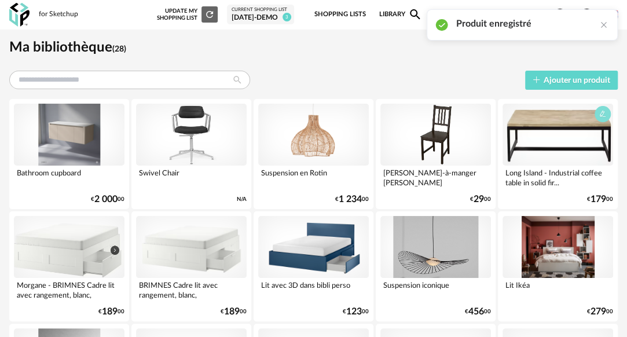
click at [602, 111] on icon "button" at bounding box center [603, 114] width 7 height 7
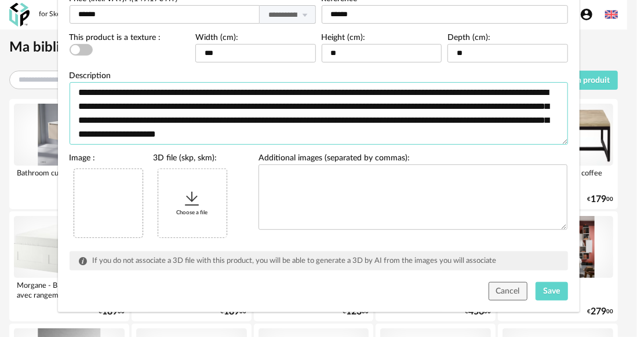
drag, startPoint x: 368, startPoint y: 137, endPoint x: 64, endPoint y: 91, distance: 308.1
click at [67, 91] on div "**********" at bounding box center [319, 113] width 504 height 82
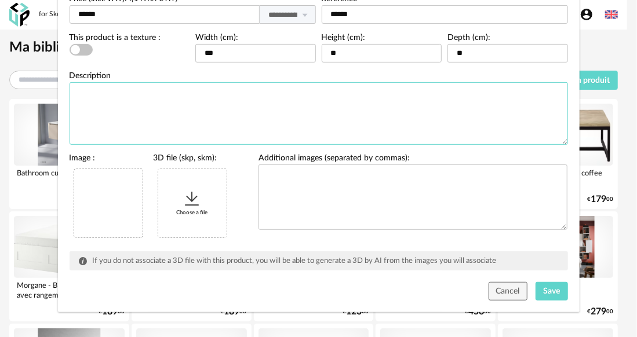
paste textarea "**********"
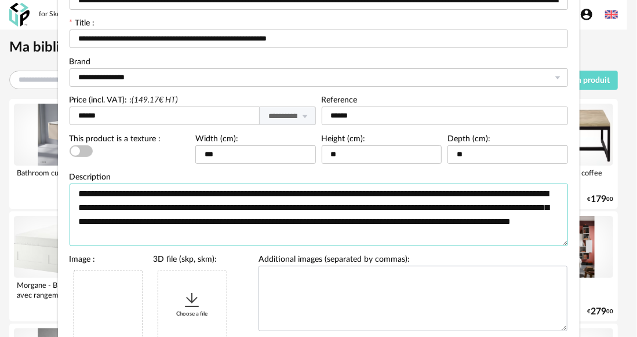
scroll to position [63, 0]
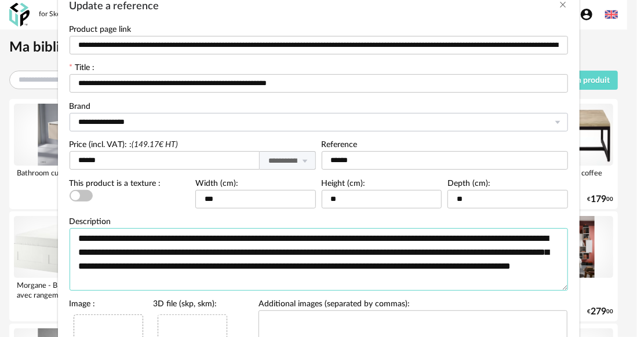
type textarea "**********"
click at [158, 119] on input "**********" at bounding box center [319, 122] width 498 height 19
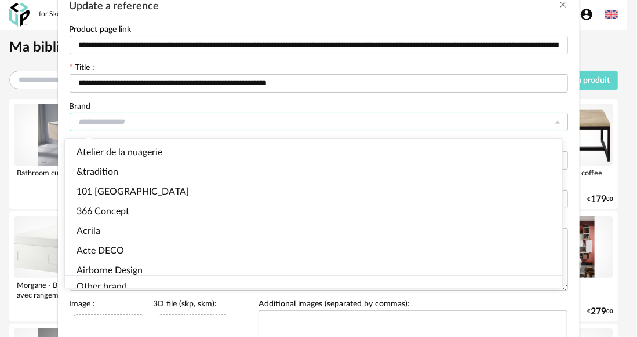
scroll to position [2119, 0]
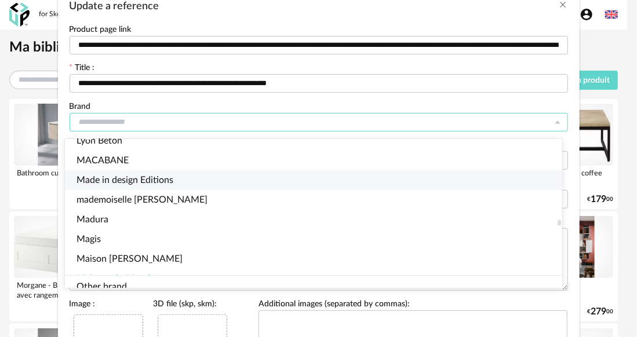
click at [162, 181] on span "Made in design Editions" at bounding box center [124, 180] width 97 height 9
type input "**********"
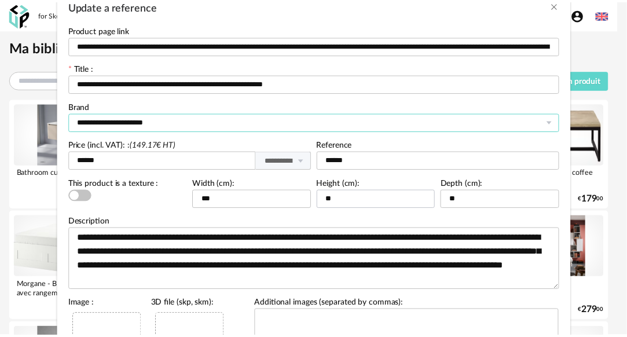
scroll to position [213, 0]
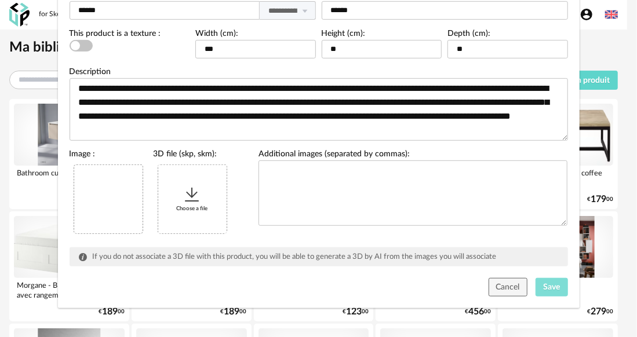
click at [550, 287] on span "Save" at bounding box center [551, 287] width 17 height 8
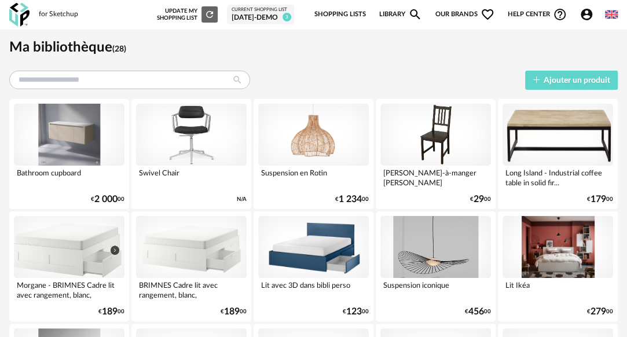
click at [14, 13] on img at bounding box center [19, 15] width 20 height 24
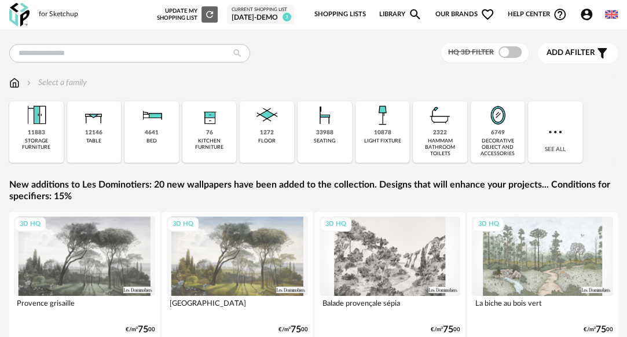
click at [591, 16] on icon "Account Circle icon" at bounding box center [587, 15] width 12 height 12
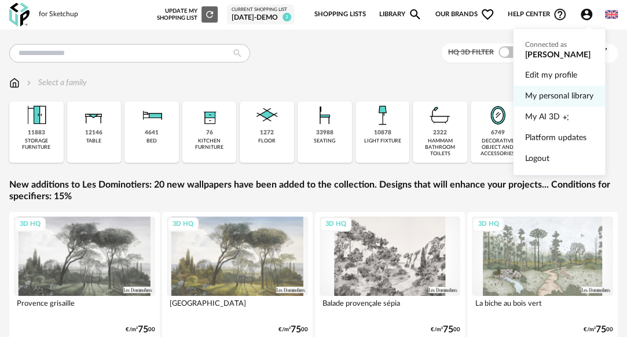
click at [546, 97] on link "My personal library" at bounding box center [559, 96] width 68 height 21
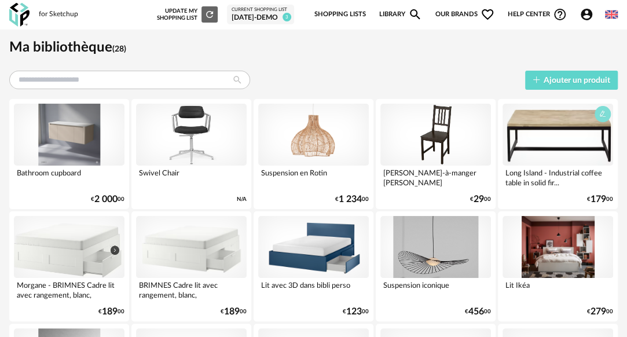
click at [603, 115] on icon "button" at bounding box center [603, 114] width 7 height 7
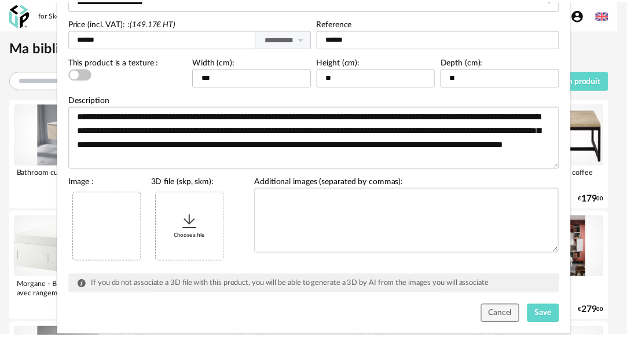
scroll to position [186, 0]
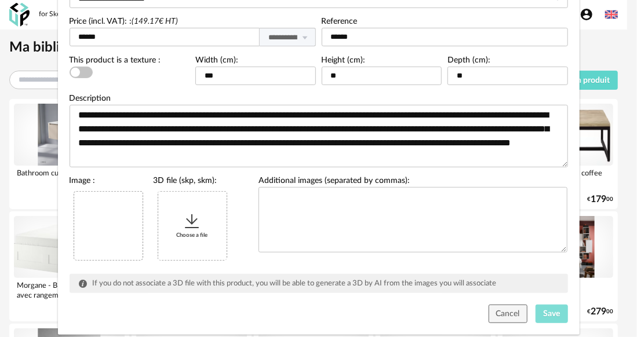
click at [549, 314] on span "Save" at bounding box center [551, 314] width 17 height 8
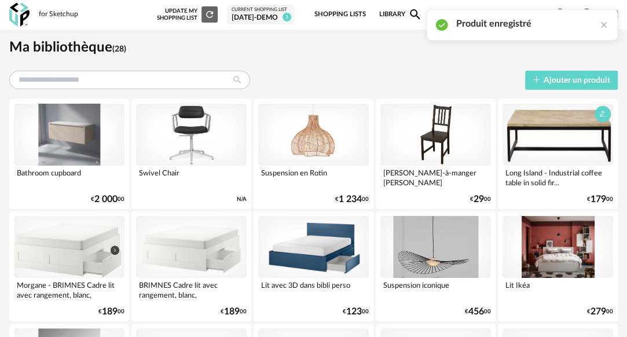
click at [553, 154] on div at bounding box center [558, 135] width 111 height 62
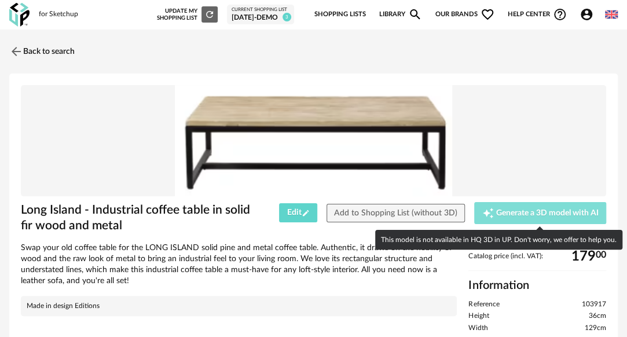
click at [529, 207] on div "Creation icon Generate a 3D model with AI" at bounding box center [541, 213] width 116 height 12
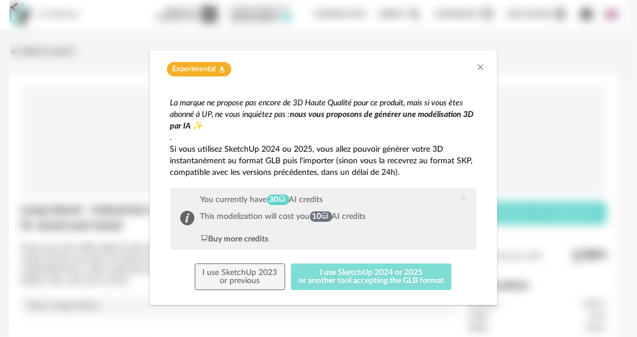
click at [309, 276] on button "I use SketchUp 2024 or 2025 or another tool accepting the GLB format" at bounding box center [371, 277] width 161 height 27
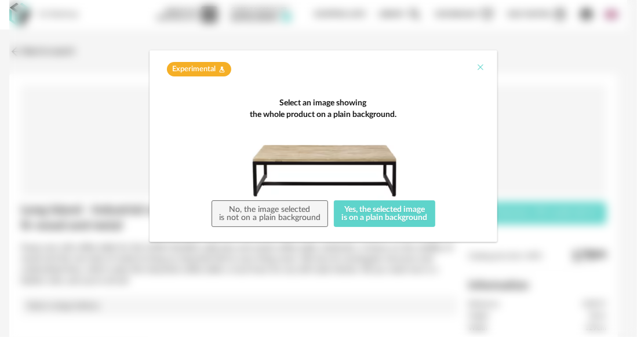
click at [478, 65] on icon "Close" at bounding box center [480, 67] width 9 height 9
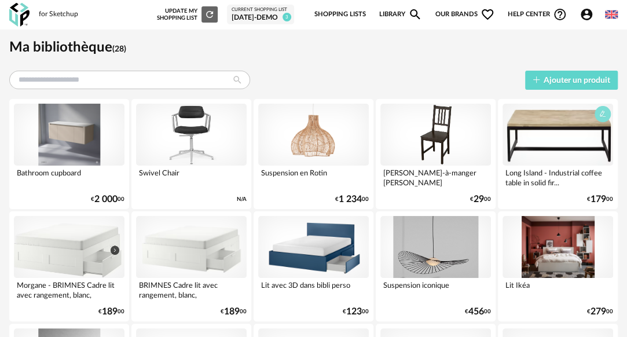
click at [600, 117] on button "button" at bounding box center [603, 114] width 16 height 16
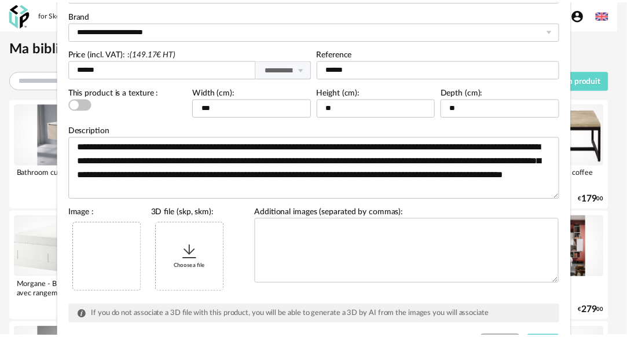
scroll to position [213, 0]
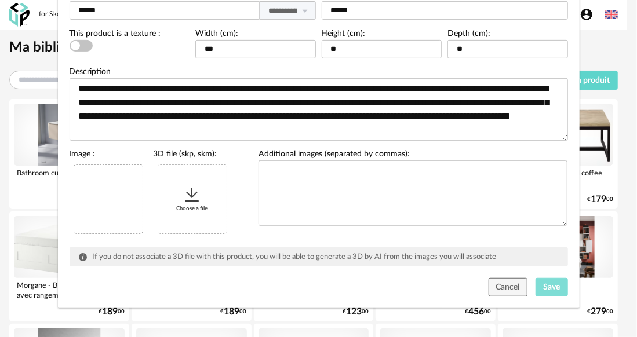
click at [543, 287] on span "Save" at bounding box center [551, 287] width 17 height 8
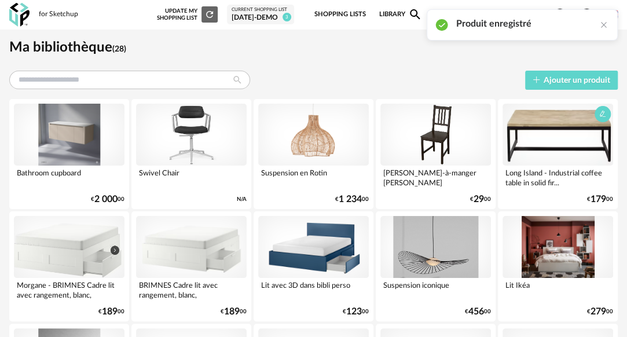
click at [558, 138] on div at bounding box center [558, 135] width 111 height 62
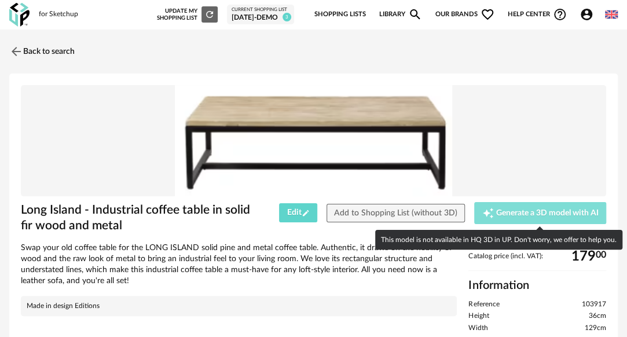
click at [517, 213] on span "Generate a 3D model with AI" at bounding box center [547, 213] width 103 height 8
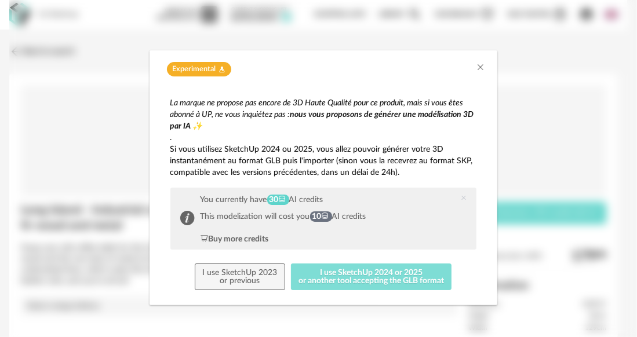
click at [358, 278] on button "I use SketchUp 2024 or 2025 or another tool accepting the GLB format" at bounding box center [371, 277] width 161 height 27
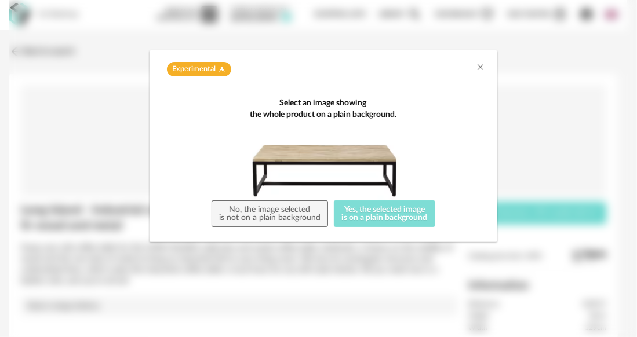
click at [381, 214] on button "Yes, the selected image is on a plain background" at bounding box center [384, 213] width 101 height 27
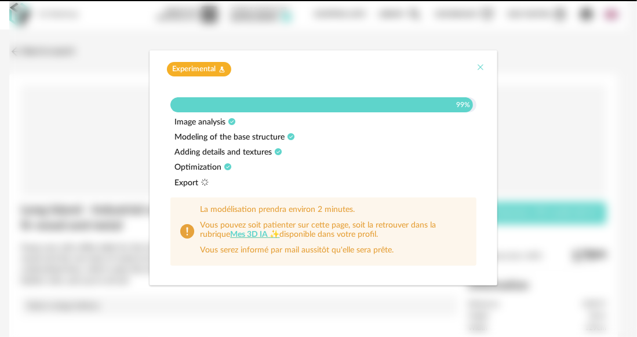
click at [478, 65] on icon "Close" at bounding box center [480, 67] width 9 height 9
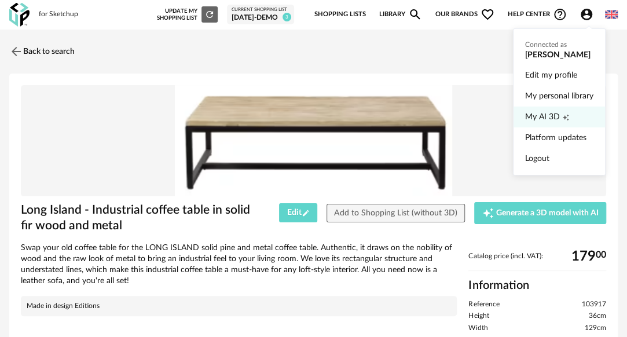
click at [537, 122] on span "My AI 3D" at bounding box center [542, 117] width 35 height 21
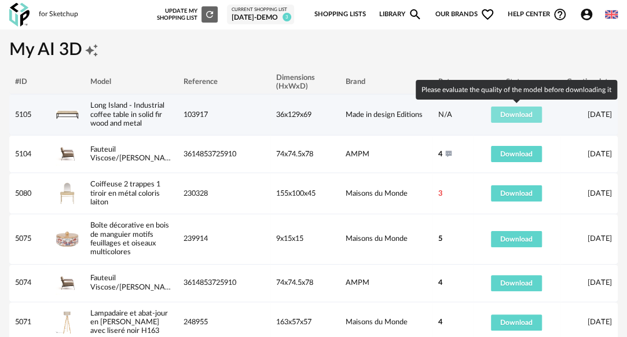
click at [506, 112] on span "Download" at bounding box center [517, 114] width 32 height 7
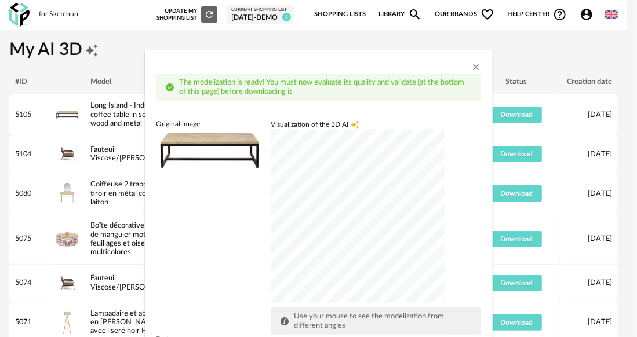
click at [334, 222] on div "dialog" at bounding box center [358, 216] width 174 height 174
click at [472, 70] on icon "Close" at bounding box center [476, 67] width 9 height 9
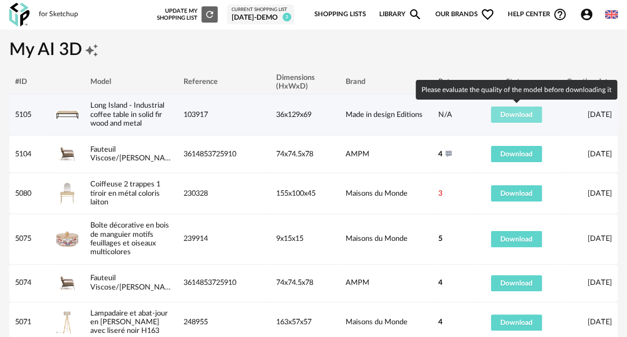
click at [507, 119] on button "Download" at bounding box center [516, 115] width 51 height 16
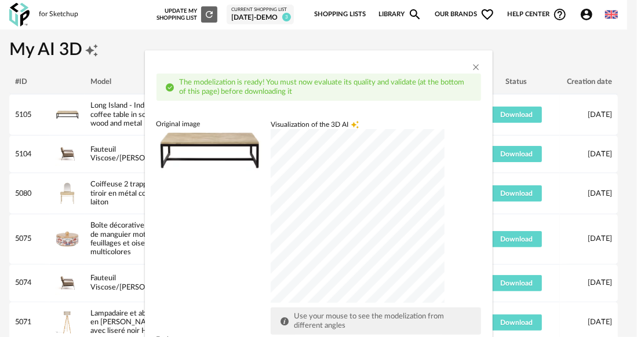
click at [336, 198] on div "dialog" at bounding box center [358, 216] width 174 height 174
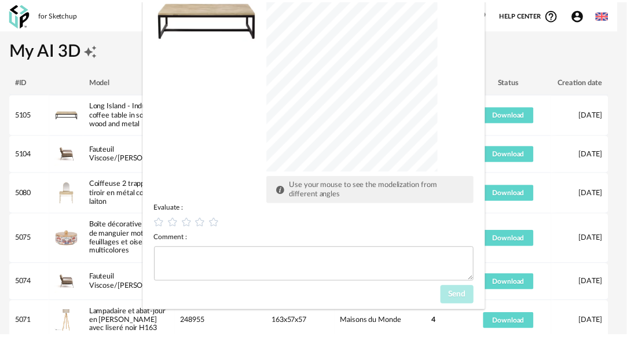
scroll to position [131, 0]
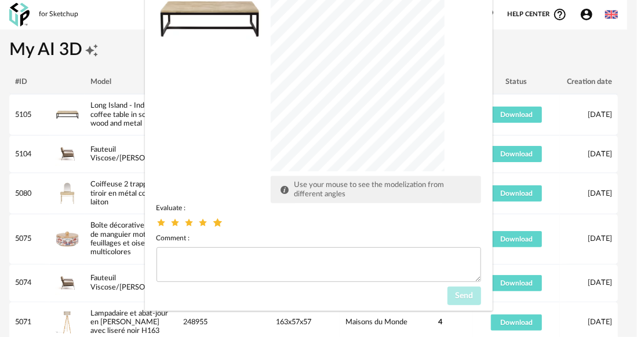
click at [213, 221] on icon "dialog" at bounding box center [217, 223] width 12 height 12
click at [459, 296] on span "Send" at bounding box center [464, 296] width 18 height 8
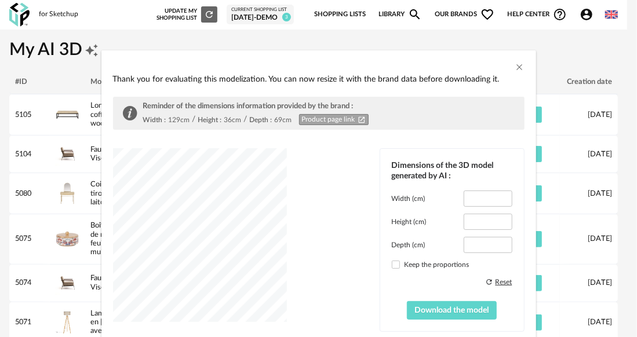
type input "*****"
type input "****"
click at [435, 306] on span "Download the model" at bounding box center [452, 310] width 74 height 8
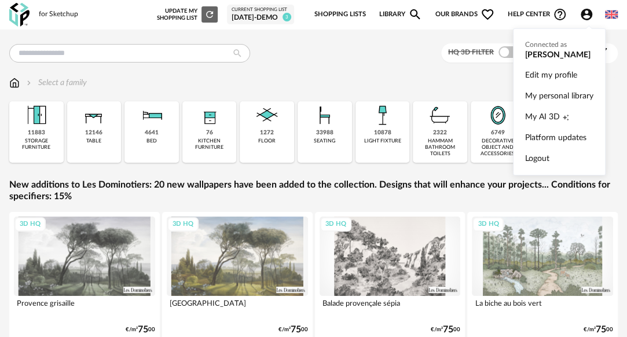
click at [582, 18] on icon "Account Circle icon" at bounding box center [587, 15] width 14 height 14
click at [536, 111] on span "My AI 3D" at bounding box center [542, 117] width 35 height 21
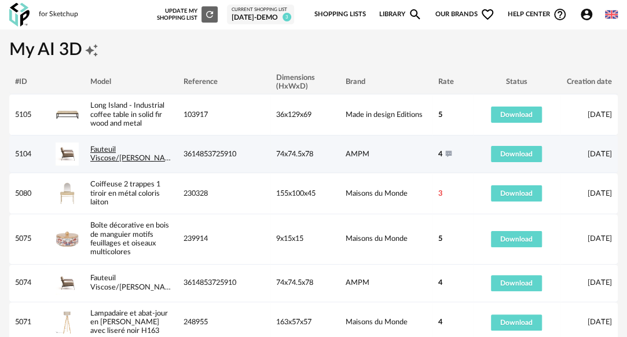
click at [114, 151] on link "Fauteuil Viscose/[PERSON_NAME]" at bounding box center [134, 154] width 88 height 16
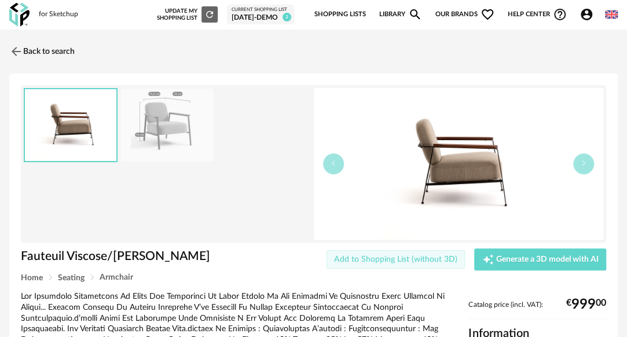
click at [408, 259] on span "Add to Shopping List (without 3D)" at bounding box center [395, 259] width 123 height 8
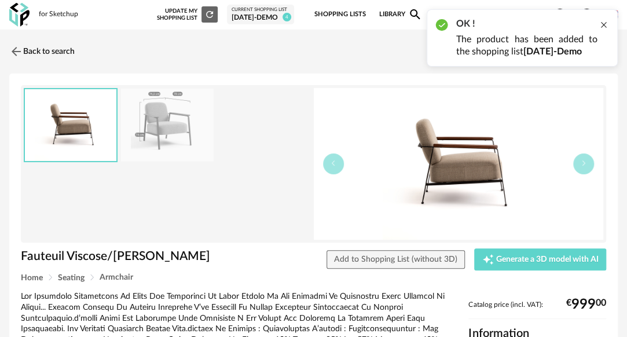
click at [602, 27] on div at bounding box center [604, 24] width 9 height 9
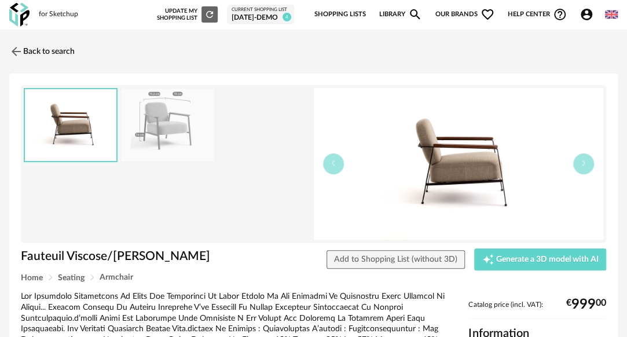
click at [585, 14] on icon "Account Circle icon" at bounding box center [587, 15] width 12 height 12
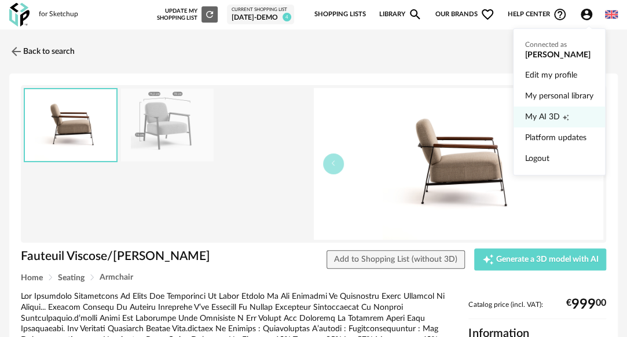
click at [532, 114] on span "My AI 3D" at bounding box center [542, 117] width 35 height 21
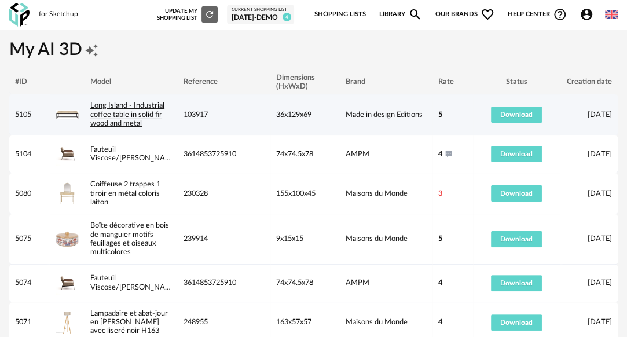
click at [122, 117] on link "Long Island - Industrial coffee table in solid fir wood and metal" at bounding box center [127, 114] width 74 height 25
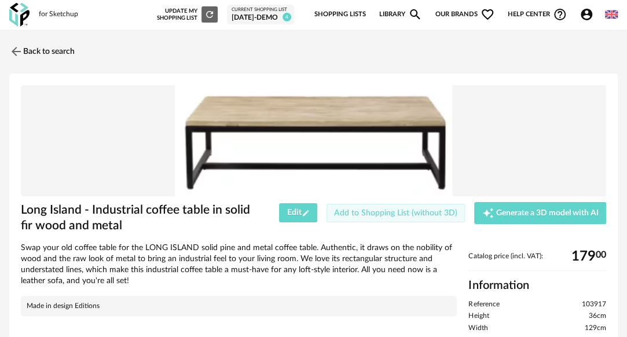
click at [386, 216] on span "Add to Shopping List (without 3D)" at bounding box center [395, 213] width 123 height 8
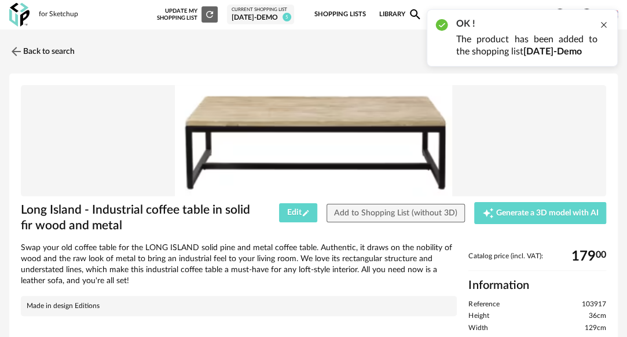
click at [604, 23] on div at bounding box center [604, 24] width 9 height 9
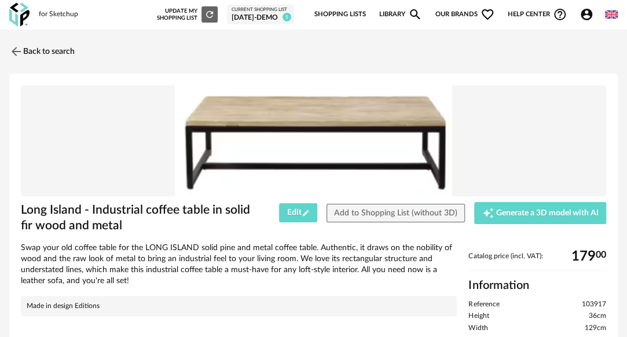
click at [15, 12] on img at bounding box center [19, 15] width 20 height 24
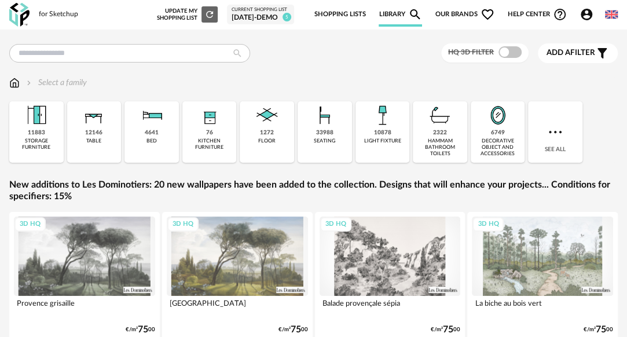
click at [254, 17] on div "[DATE]-Demo" at bounding box center [261, 17] width 58 height 9
click at [248, 11] on div "Current Shopping List" at bounding box center [261, 10] width 58 height 6
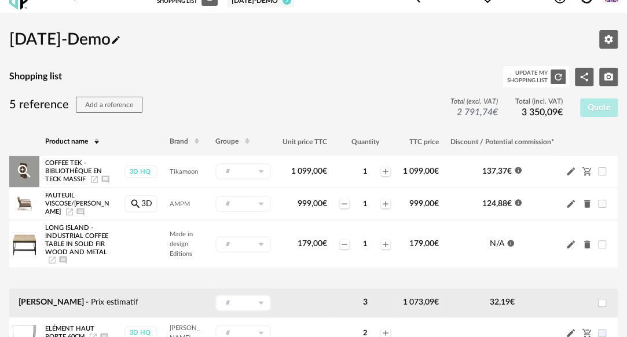
scroll to position [16, 0]
click at [564, 75] on button "Refresh icon" at bounding box center [558, 77] width 15 height 15
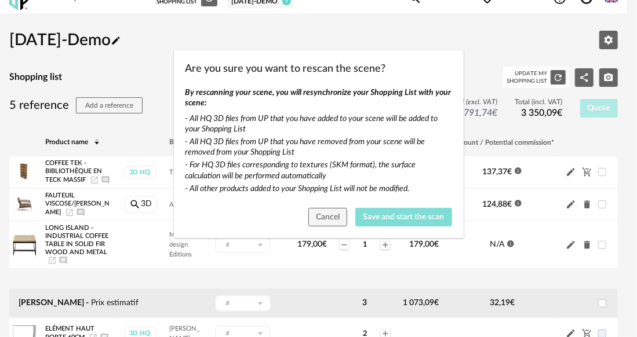
click at [385, 219] on span "Save and start the scan" at bounding box center [403, 217] width 81 height 8
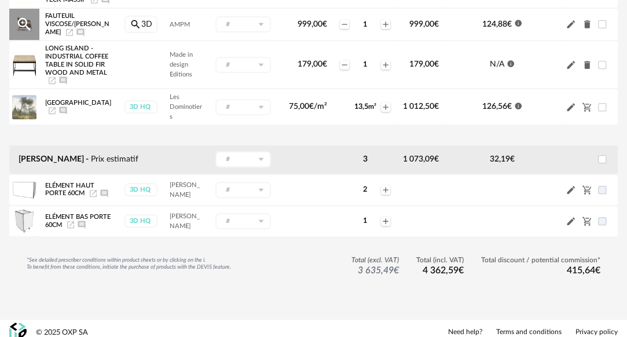
scroll to position [201, 0]
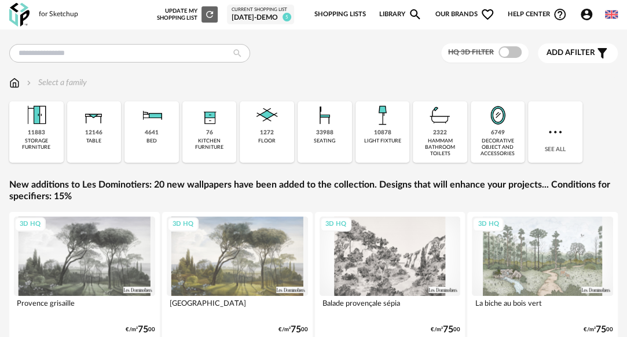
click at [255, 16] on div "[DATE]-Demo" at bounding box center [261, 17] width 58 height 9
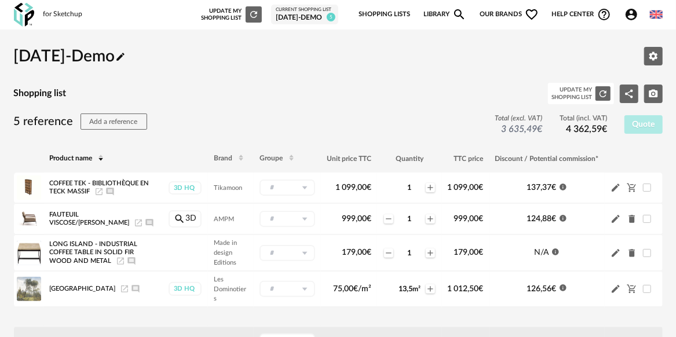
click at [27, 17] on img at bounding box center [24, 15] width 20 height 24
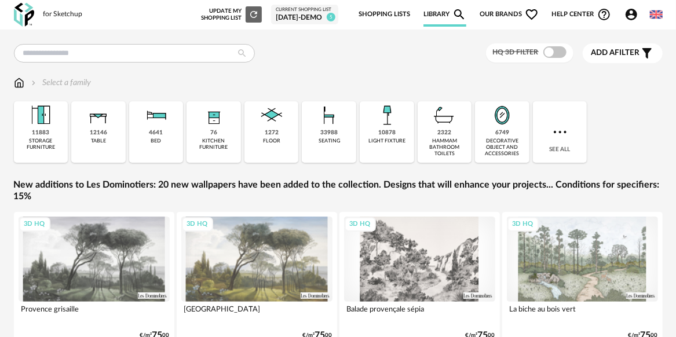
click at [291, 19] on div "[DATE]-Demo" at bounding box center [305, 17] width 58 height 9
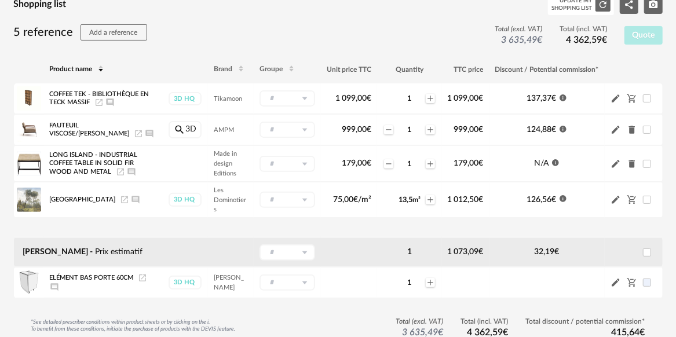
scroll to position [44, 0]
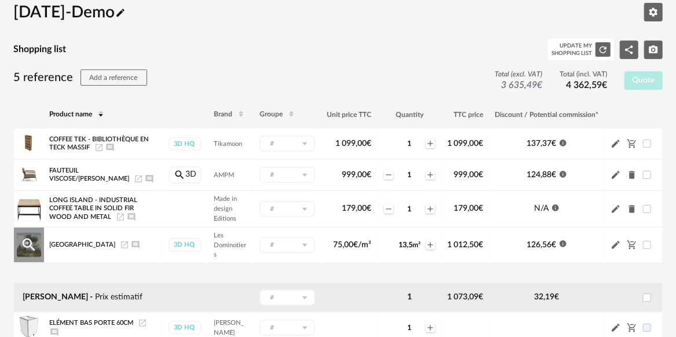
drag, startPoint x: 398, startPoint y: 241, endPoint x: 424, endPoint y: 245, distance: 26.4
click at [424, 245] on div "Minus icon 13,5 m² Plus icon" at bounding box center [409, 245] width 53 height 12
click at [403, 256] on td "Minus icon 13,5 m² Plus icon" at bounding box center [409, 245] width 64 height 36
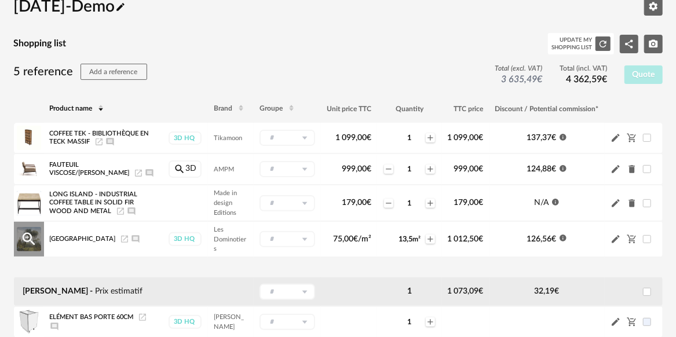
scroll to position [45, 0]
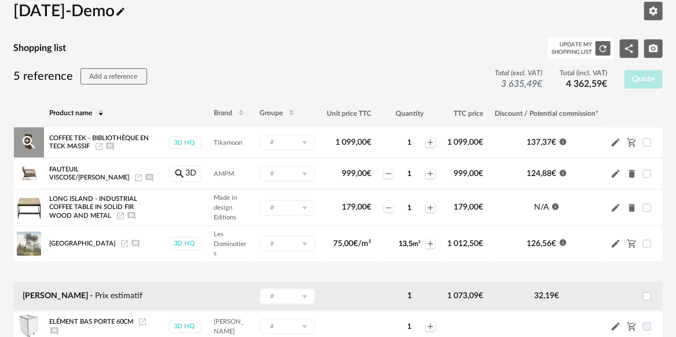
click at [563, 138] on icon "Information icon" at bounding box center [563, 142] width 8 height 8
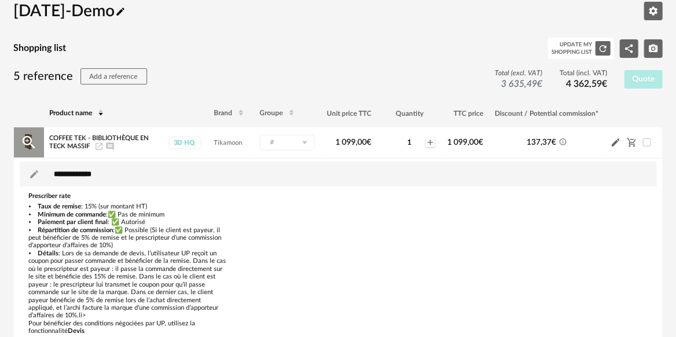
click at [562, 141] on icon "Information Outline icon" at bounding box center [563, 142] width 8 height 8
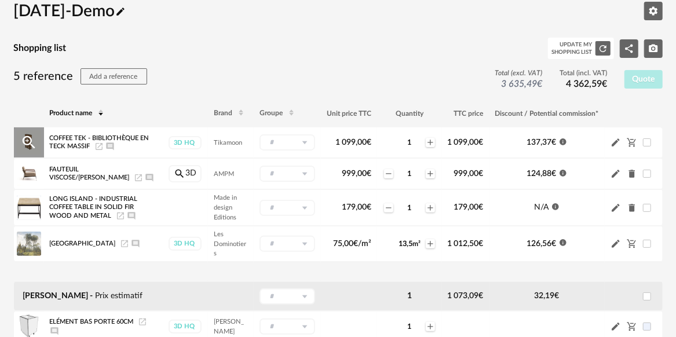
click at [310, 143] on icon at bounding box center [305, 142] width 14 height 16
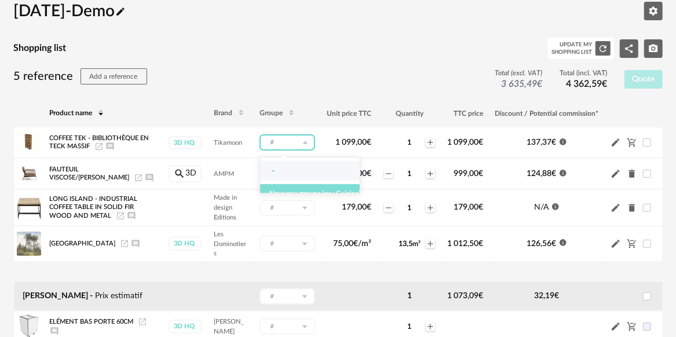
click at [293, 195] on span "Nouveau groupe (ex.: Cuisine)" at bounding box center [314, 193] width 91 height 7
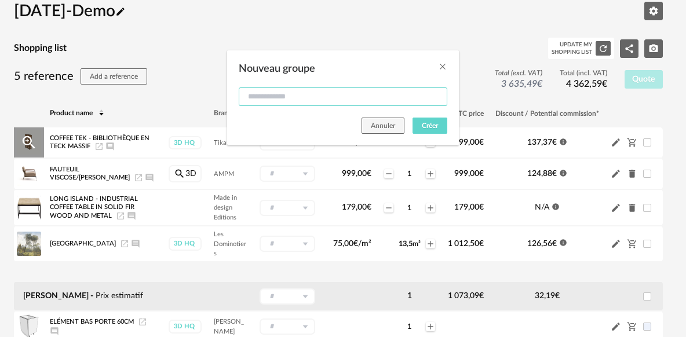
click at [287, 92] on input "Nouveau groupe" at bounding box center [343, 96] width 209 height 19
type input "**********"
click at [438, 126] on span "Créer" at bounding box center [430, 125] width 16 height 7
type input "**********"
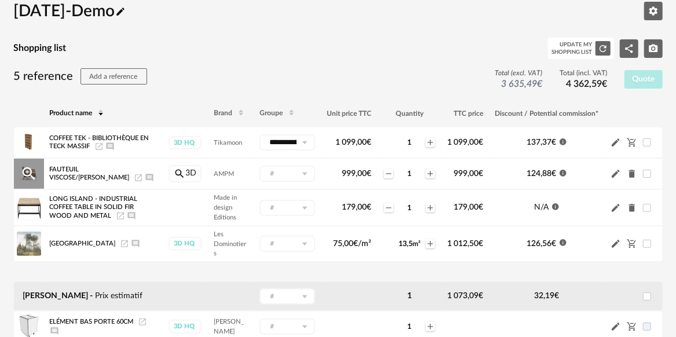
click at [304, 173] on icon at bounding box center [305, 174] width 14 height 16
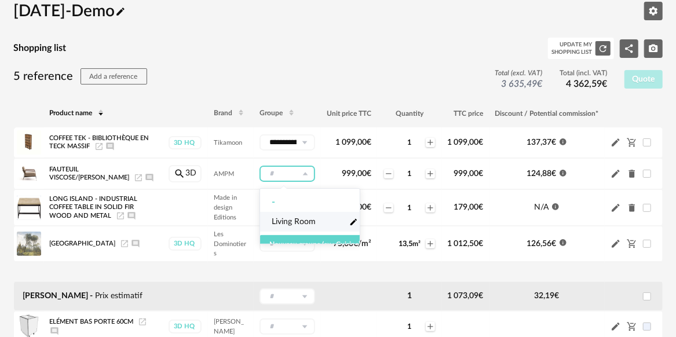
click at [294, 220] on span "Living Room" at bounding box center [294, 222] width 44 height 12
type input "**********"
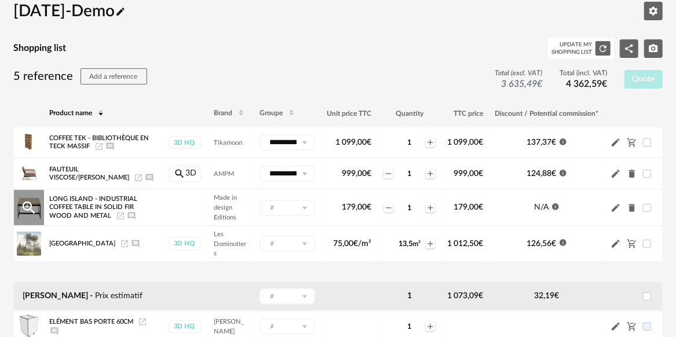
click at [306, 204] on icon at bounding box center [305, 208] width 14 height 16
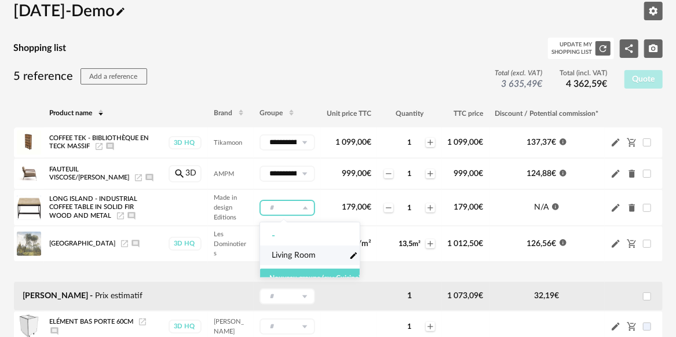
click at [304, 255] on span "Living Room" at bounding box center [294, 256] width 44 height 12
type input "**********"
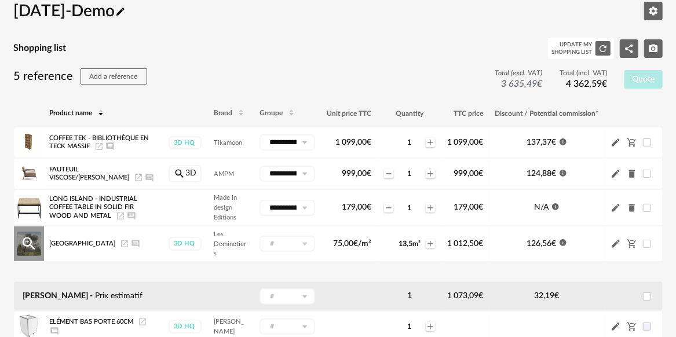
click at [304, 244] on icon at bounding box center [305, 244] width 14 height 16
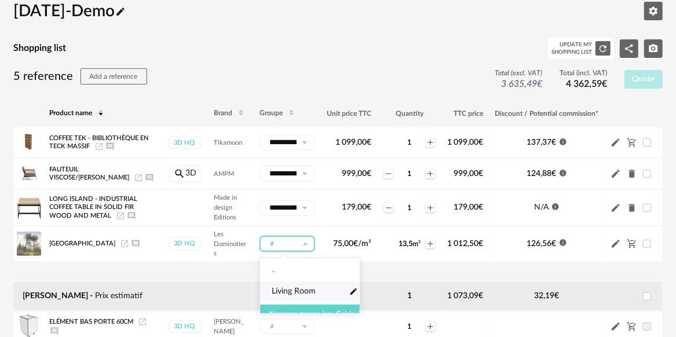
click at [291, 290] on span "Living Room" at bounding box center [294, 292] width 44 height 12
type input "**********"
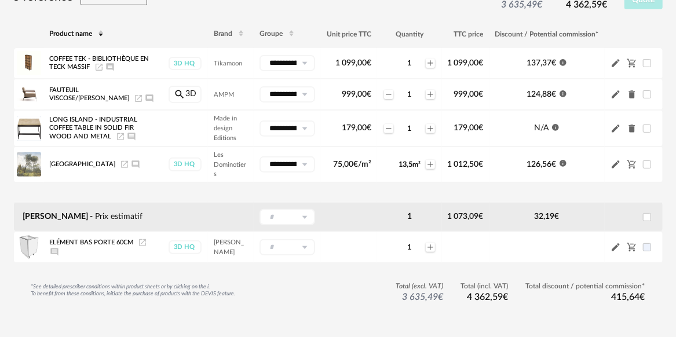
scroll to position [126, 0]
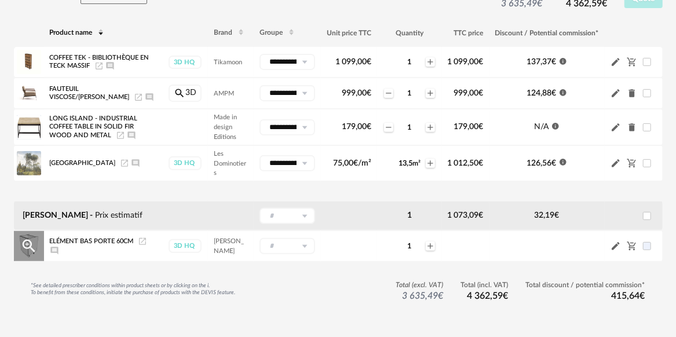
click at [303, 247] on icon at bounding box center [305, 246] width 14 height 16
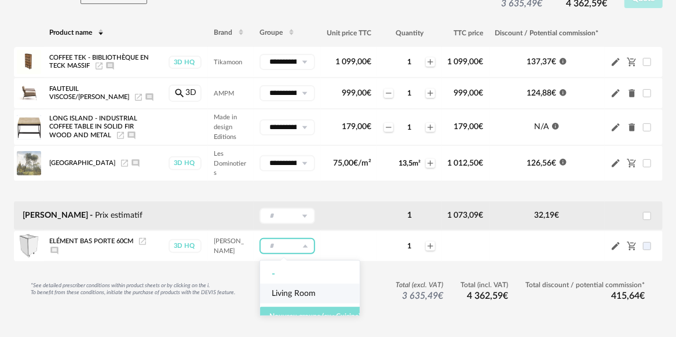
click at [283, 316] on span "Nouveau groupe (ex.: Cuisine)" at bounding box center [314, 316] width 91 height 7
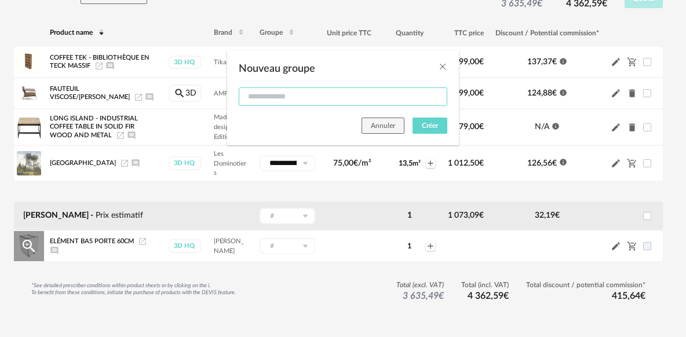
click at [263, 93] on input "Nouveau groupe" at bounding box center [343, 96] width 209 height 19
type input "*******"
click at [425, 126] on span "Créer" at bounding box center [430, 125] width 16 height 7
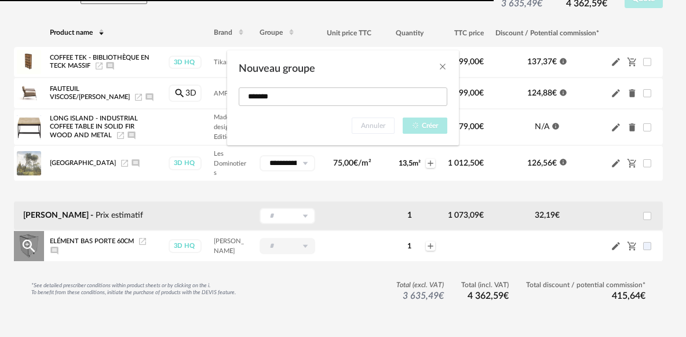
type input "*******"
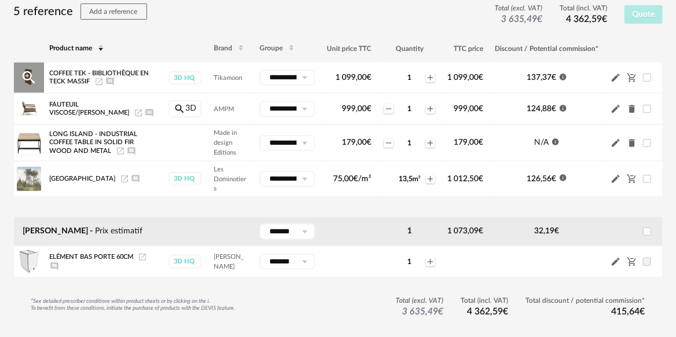
scroll to position [109, 0]
click at [303, 80] on icon at bounding box center [305, 78] width 14 height 16
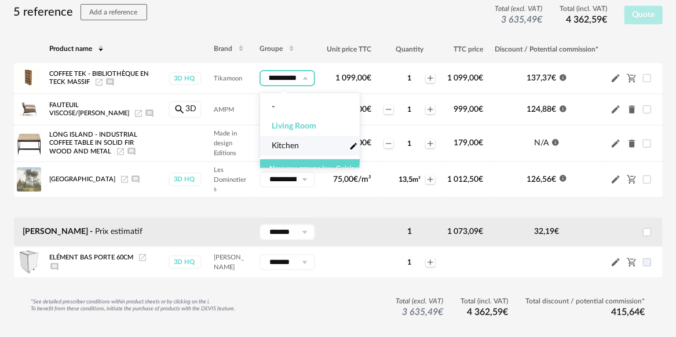
click at [283, 144] on span "Kitchen" at bounding box center [285, 146] width 27 height 12
type input "*******"
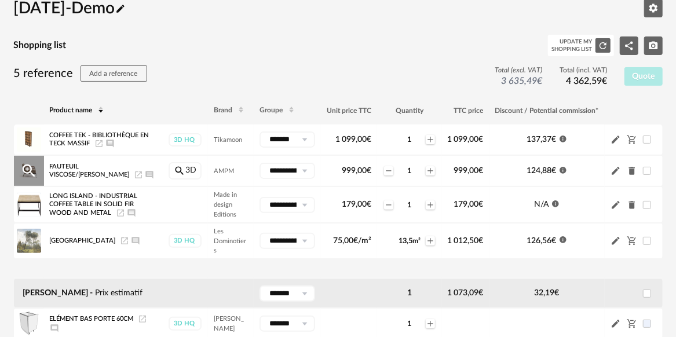
scroll to position [47, 0]
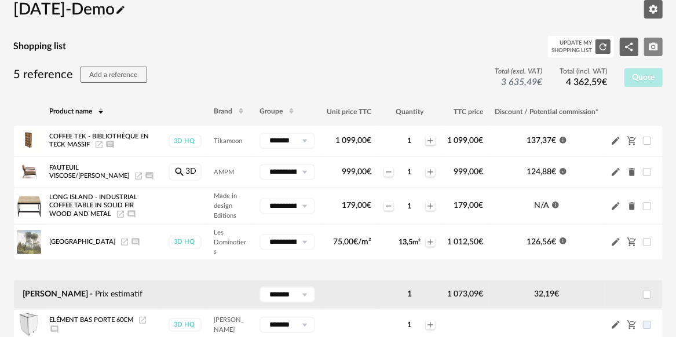
click at [651, 52] on button "Camera icon" at bounding box center [653, 47] width 19 height 19
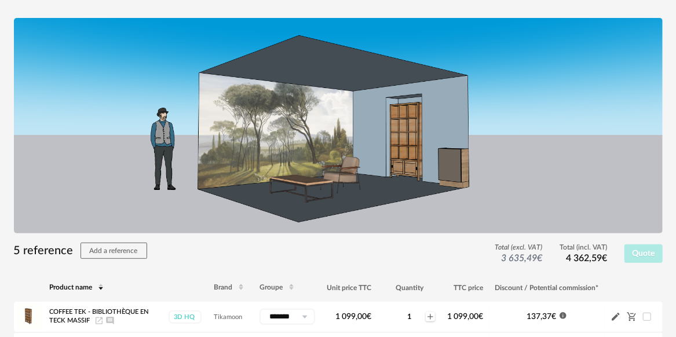
scroll to position [57, 0]
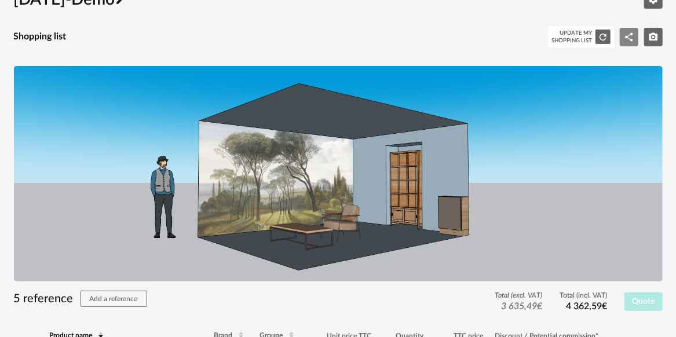
click at [629, 43] on button "Share Variant icon" at bounding box center [629, 37] width 19 height 19
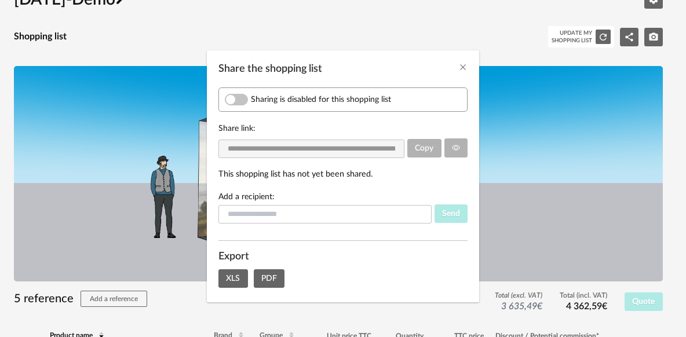
click at [234, 90] on div "Sharing is disabled for this shopping list" at bounding box center [342, 99] width 249 height 24
click at [241, 100] on span "Share the shopping list" at bounding box center [236, 100] width 23 height 12
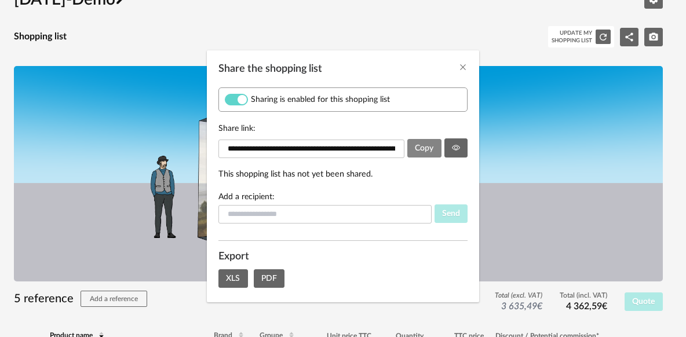
click at [429, 148] on span "Copy" at bounding box center [424, 148] width 19 height 8
click at [459, 151] on icon "Share the shopping list" at bounding box center [456, 148] width 8 height 8
click at [465, 71] on icon "Close" at bounding box center [462, 67] width 9 height 9
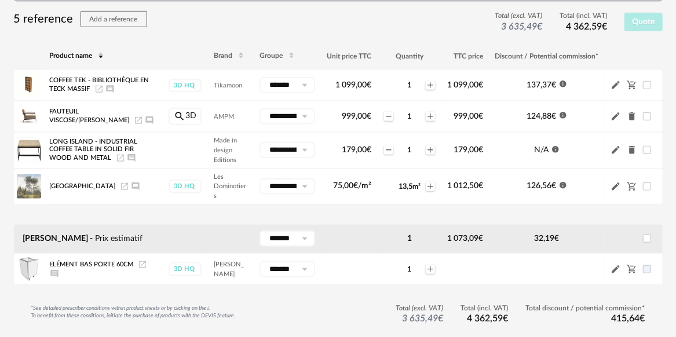
scroll to position [342, 0]
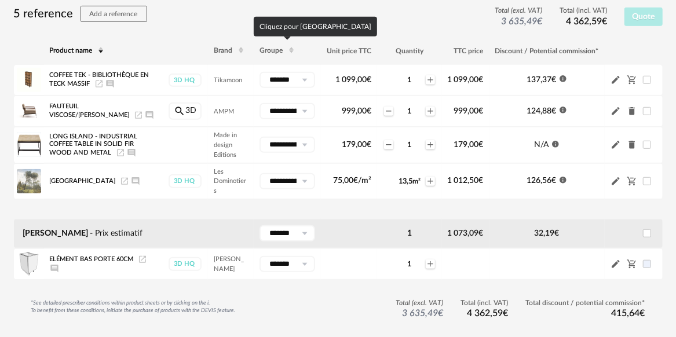
click at [286, 52] on span at bounding box center [291, 51] width 14 height 20
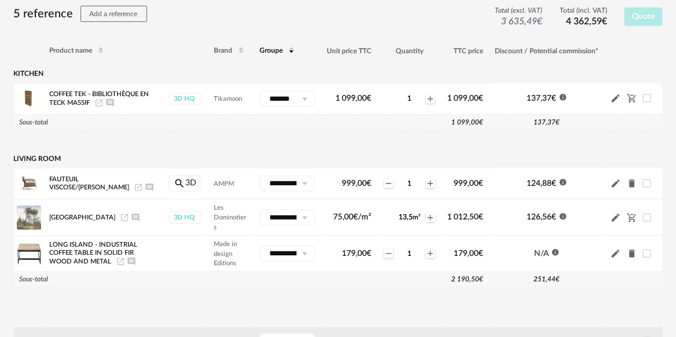
drag, startPoint x: 528, startPoint y: 275, endPoint x: 557, endPoint y: 274, distance: 29.6
click at [557, 274] on td "251,44 €" at bounding box center [547, 279] width 115 height 15
click at [440, 280] on td "2 190,50 €" at bounding box center [325, 279] width 327 height 15
drag, startPoint x: 450, startPoint y: 279, endPoint x: 483, endPoint y: 280, distance: 33.1
click at [483, 280] on td "2 190,50 €" at bounding box center [325, 279] width 327 height 15
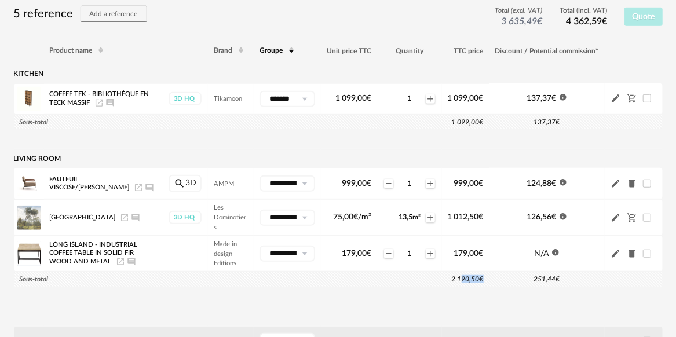
click at [436, 288] on td at bounding box center [338, 297] width 649 height 20
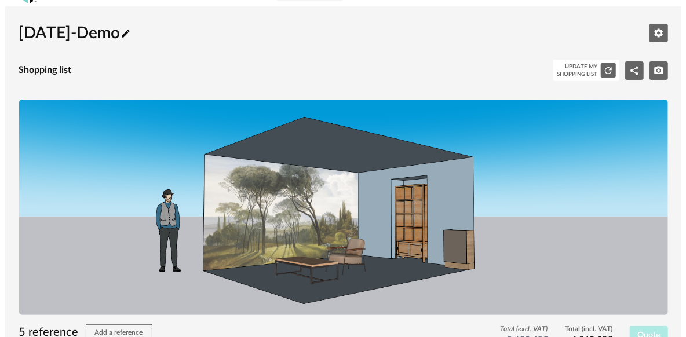
scroll to position [23, 0]
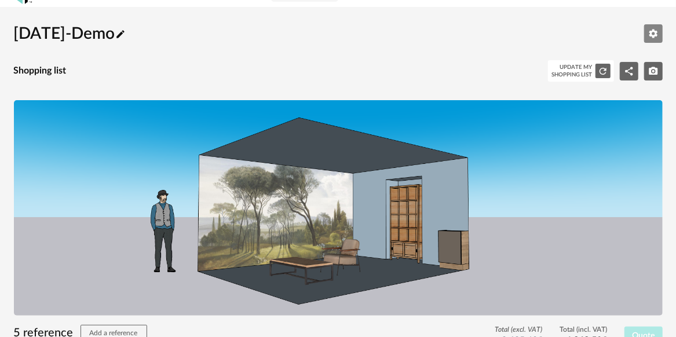
click at [655, 36] on icon "Edit parameters" at bounding box center [653, 33] width 10 height 10
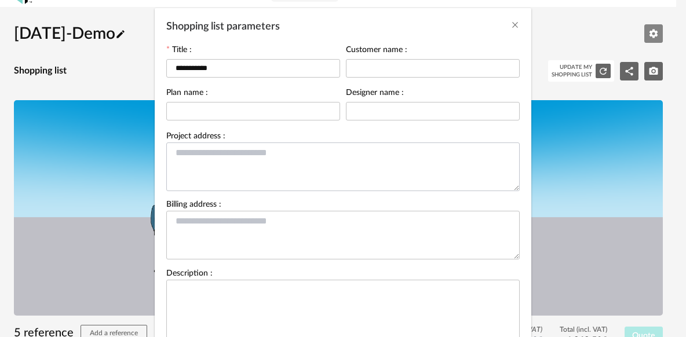
scroll to position [0, 0]
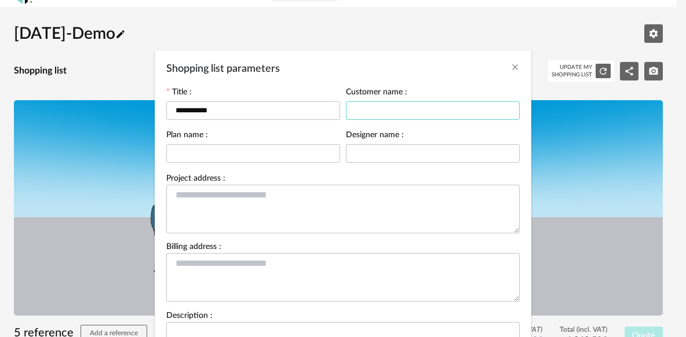
click at [396, 114] on input "Shopping list parameters" at bounding box center [433, 110] width 174 height 19
type input "*"
type input "*******"
click at [245, 151] on input "Shopping list parameters" at bounding box center [253, 153] width 174 height 19
click at [211, 202] on textarea "Shopping list parameters" at bounding box center [342, 209] width 353 height 49
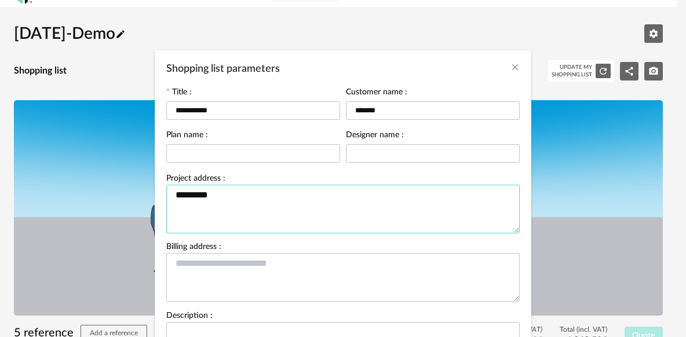
type textarea "*********"
click at [224, 275] on textarea "Shopping list parameters" at bounding box center [342, 277] width 353 height 49
type textarea "*********"
click at [224, 152] on input "Shopping list parameters" at bounding box center [253, 153] width 174 height 19
type input "**********"
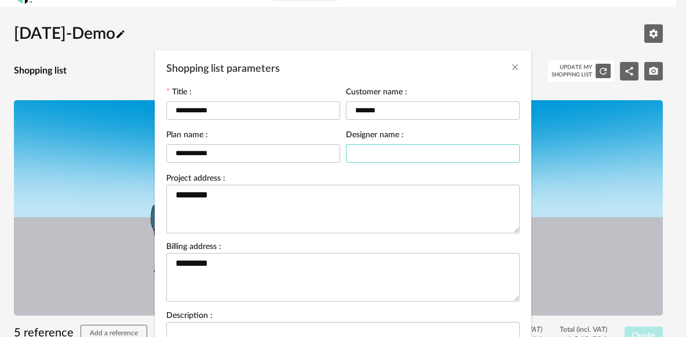
click at [352, 154] on input "Shopping list parameters" at bounding box center [433, 153] width 174 height 19
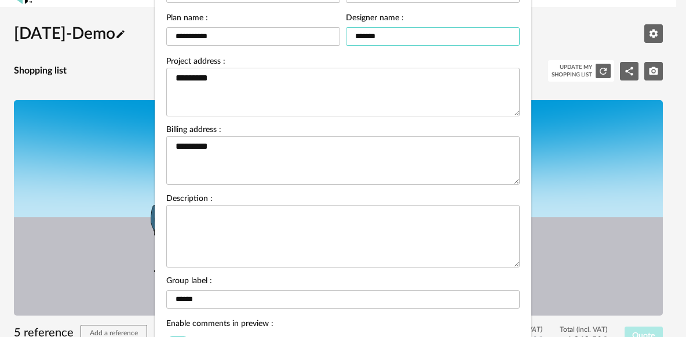
scroll to position [122, 0]
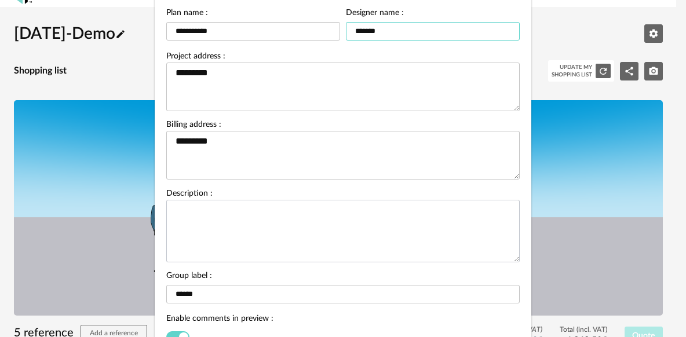
type input "*******"
click at [301, 212] on textarea "Shopping list parameters" at bounding box center [342, 231] width 353 height 63
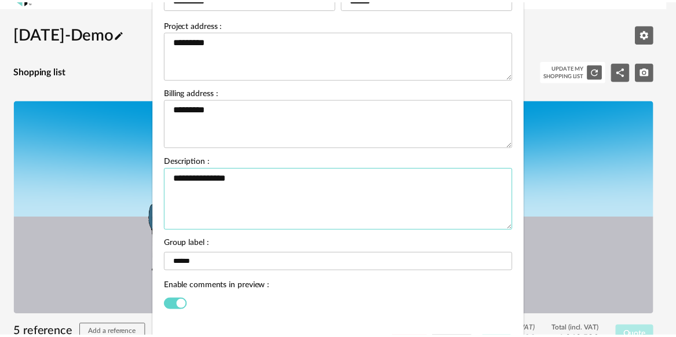
scroll to position [214, 0]
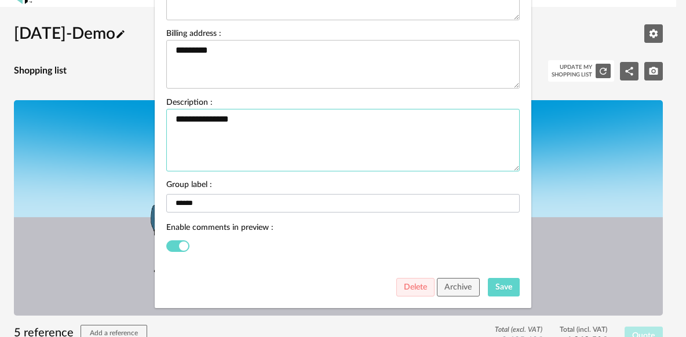
type textarea "**********"
drag, startPoint x: 217, startPoint y: 200, endPoint x: 148, endPoint y: 201, distance: 68.4
click at [148, 201] on div "**********" at bounding box center [343, 168] width 686 height 337
type input "****"
click at [492, 283] on button "Save" at bounding box center [504, 287] width 32 height 19
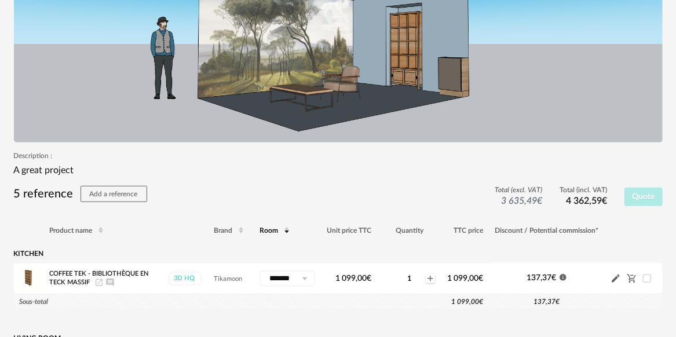
scroll to position [85, 0]
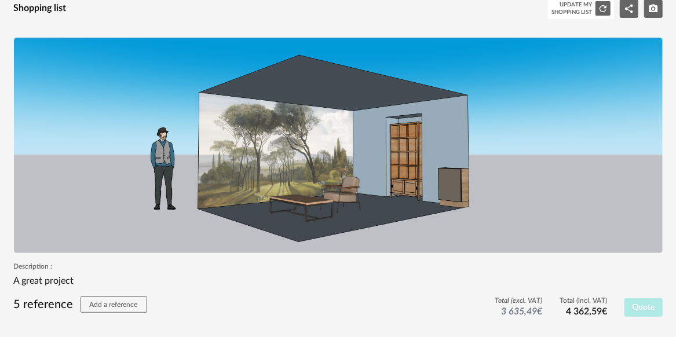
click at [140, 84] on img at bounding box center [338, 145] width 649 height 215
drag, startPoint x: 140, startPoint y: 84, endPoint x: 113, endPoint y: 115, distance: 40.7
click at [113, 115] on img at bounding box center [338, 145] width 649 height 215
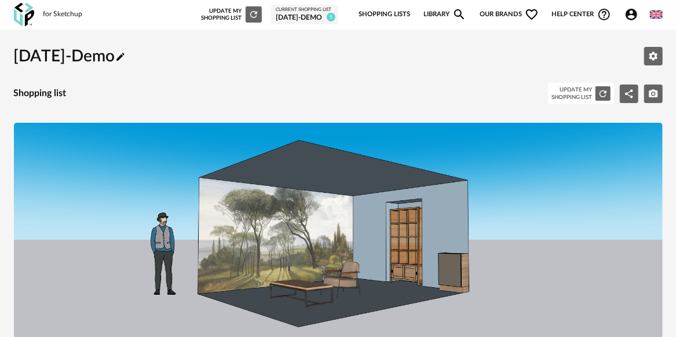
click at [375, 11] on link "Shopping Lists" at bounding box center [385, 14] width 52 height 24
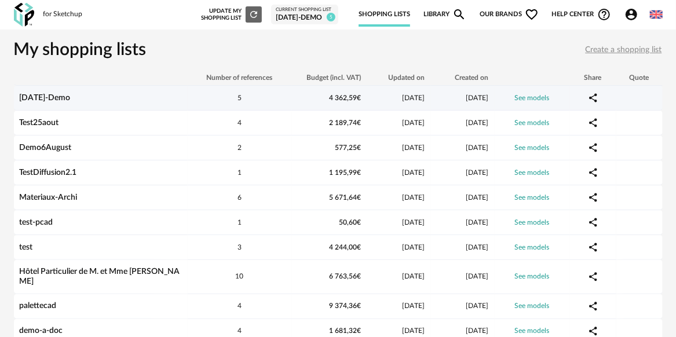
click at [42, 99] on link "[DATE]-Demo" at bounding box center [45, 98] width 51 height 8
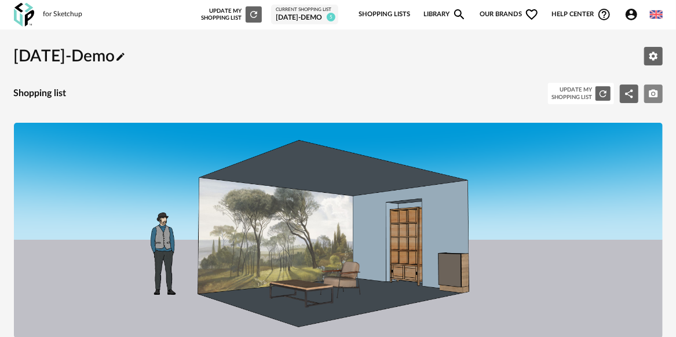
click at [649, 96] on icon "Camera icon" at bounding box center [653, 94] width 10 height 10
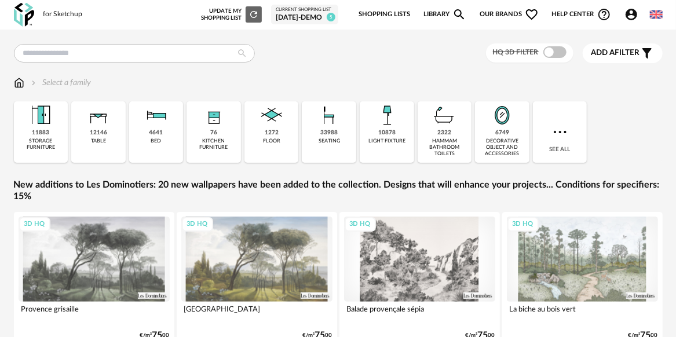
click at [305, 21] on div "[DATE]-Demo" at bounding box center [305, 17] width 58 height 9
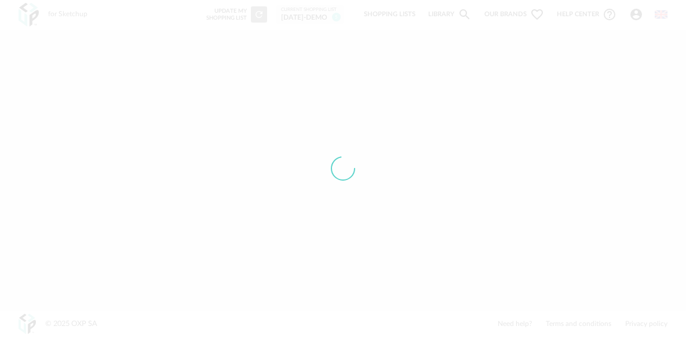
click at [301, 20] on div at bounding box center [343, 168] width 686 height 337
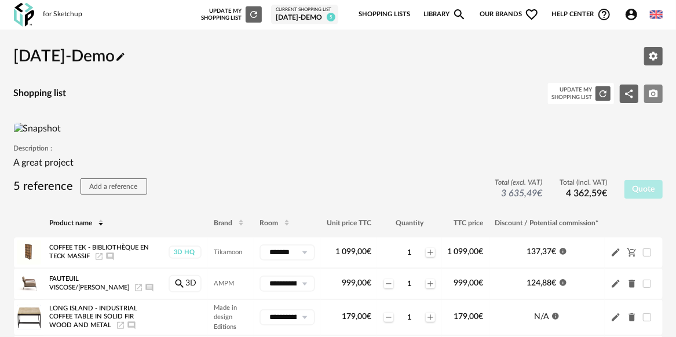
click at [653, 100] on button "Camera icon" at bounding box center [653, 94] width 19 height 19
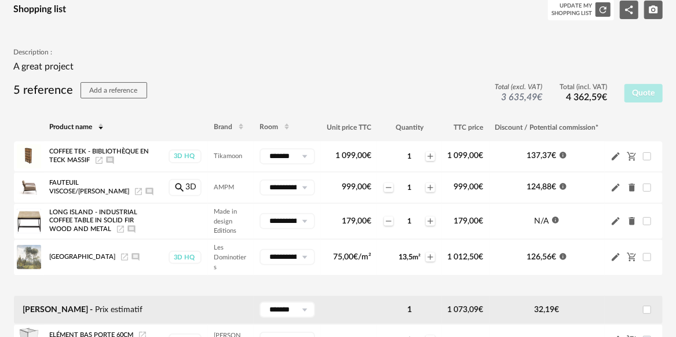
scroll to position [74, 0]
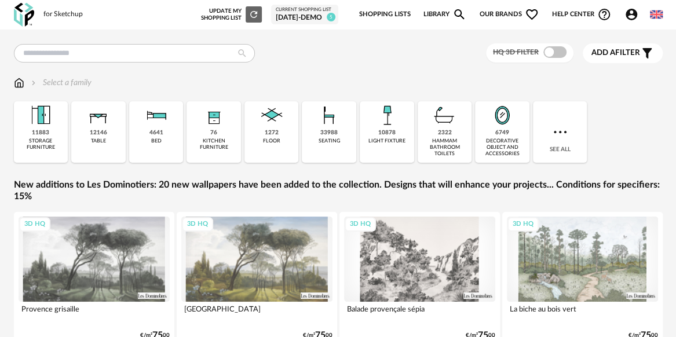
click at [297, 16] on div "[DATE]-Demo" at bounding box center [305, 17] width 58 height 9
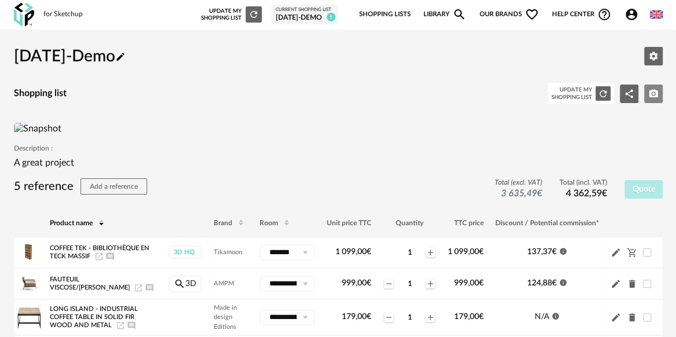
click at [653, 95] on icon "Camera icon" at bounding box center [653, 94] width 10 height 10
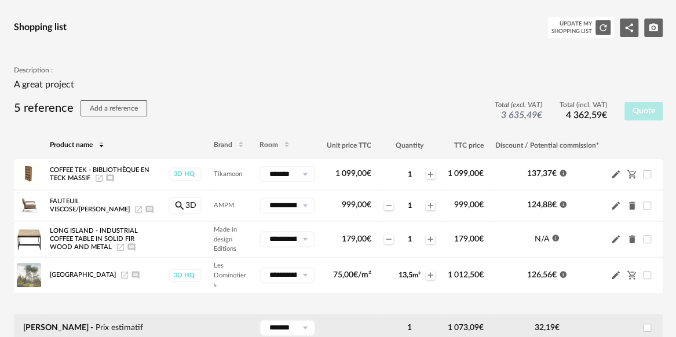
scroll to position [65, 0]
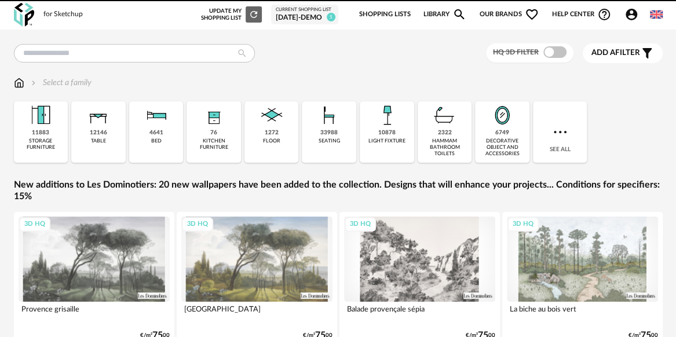
click at [319, 21] on div "[DATE]-Demo" at bounding box center [305, 17] width 58 height 9
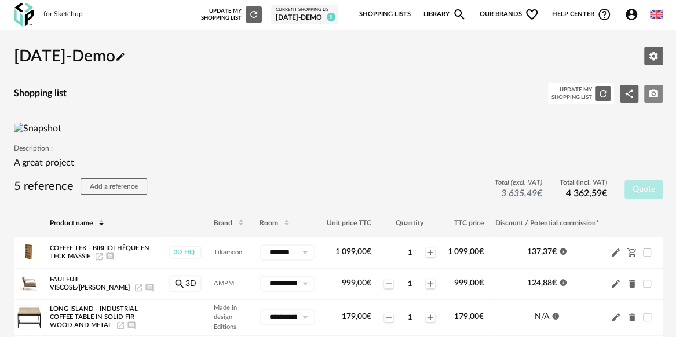
click at [651, 96] on icon "Camera icon" at bounding box center [653, 93] width 9 height 8
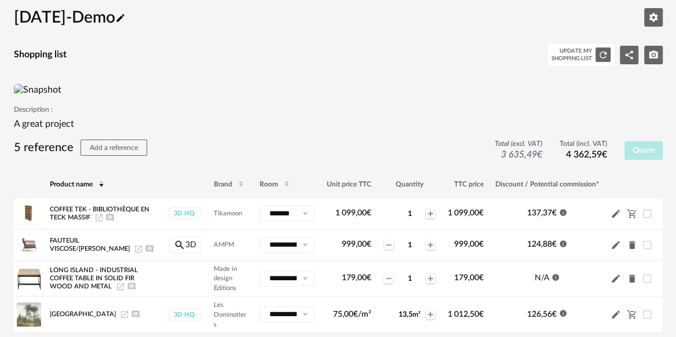
scroll to position [39, 0]
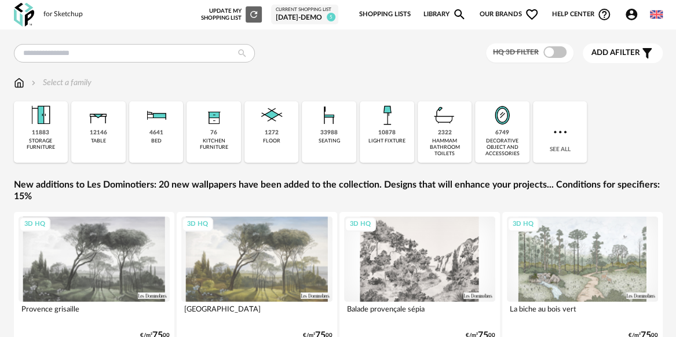
click at [301, 14] on div "[DATE]-Demo" at bounding box center [305, 17] width 58 height 9
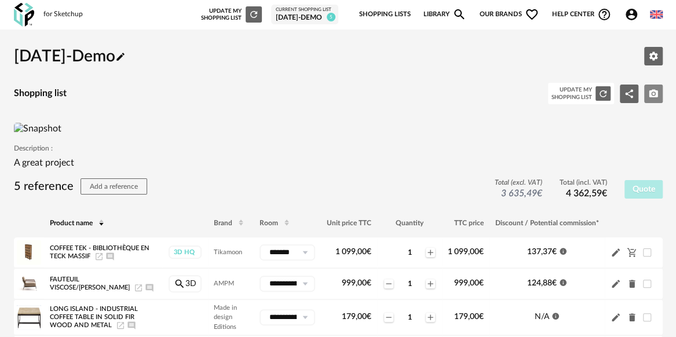
click at [652, 92] on icon "Camera icon" at bounding box center [653, 94] width 10 height 10
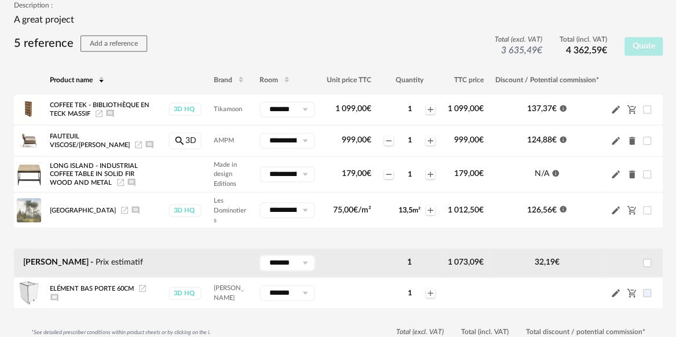
scroll to position [347, 0]
drag, startPoint x: 487, startPoint y: 212, endPoint x: 414, endPoint y: 24, distance: 201.4
click at [414, 24] on p "A great project" at bounding box center [338, 19] width 649 height 12
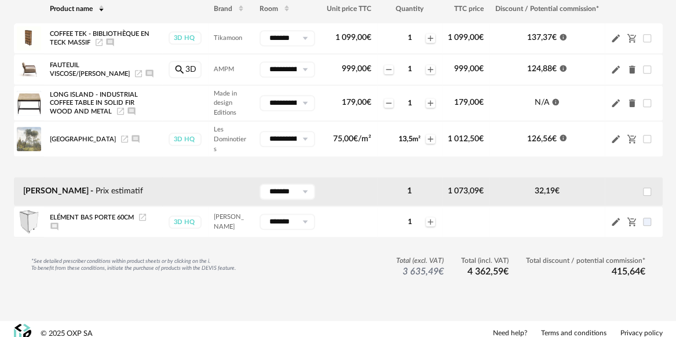
scroll to position [418, 0]
drag, startPoint x: 608, startPoint y: 274, endPoint x: 639, endPoint y: 273, distance: 30.7
drag, startPoint x: 639, startPoint y: 273, endPoint x: 649, endPoint y: 222, distance: 51.4
click at [649, 222] on span at bounding box center [647, 221] width 8 height 8
click at [645, 139] on span at bounding box center [647, 138] width 8 height 8
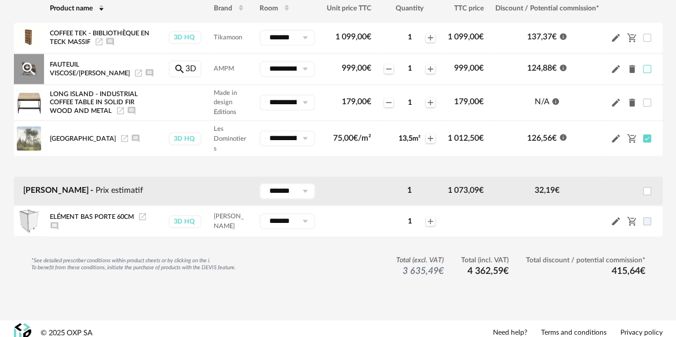
click at [645, 67] on span at bounding box center [647, 69] width 8 height 8
click at [648, 36] on span at bounding box center [647, 38] width 8 height 8
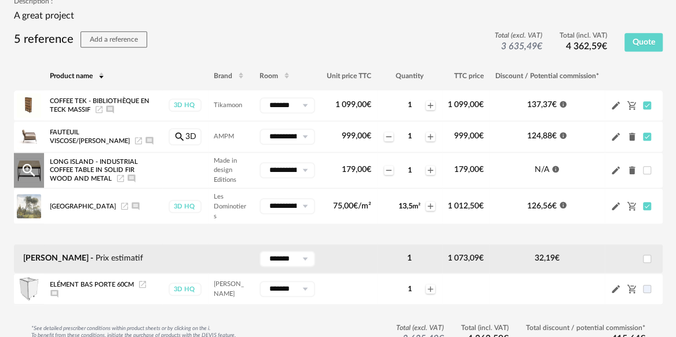
scroll to position [344, 0]
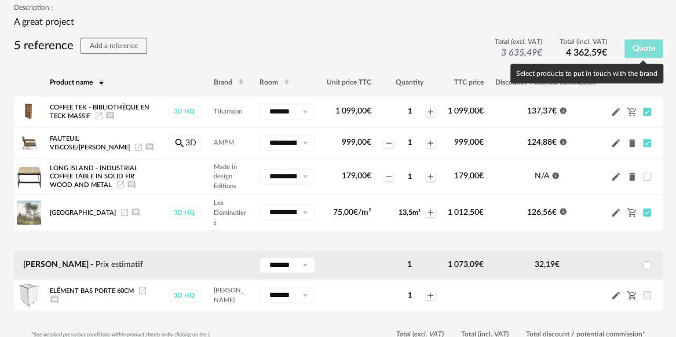
click at [645, 50] on span "Quote" at bounding box center [643, 49] width 23 height 8
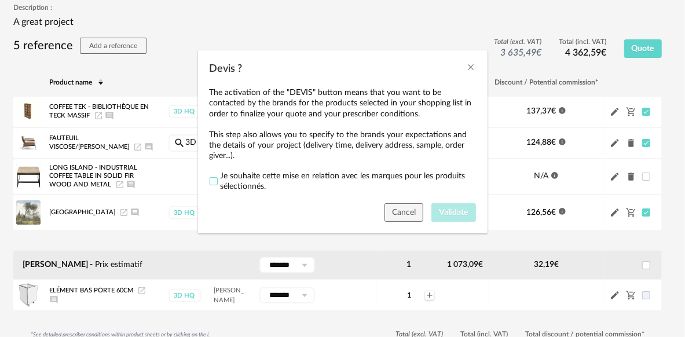
click at [215, 182] on span "Devis ?" at bounding box center [214, 181] width 8 height 8
click at [448, 214] on span "Validate" at bounding box center [453, 213] width 29 height 8
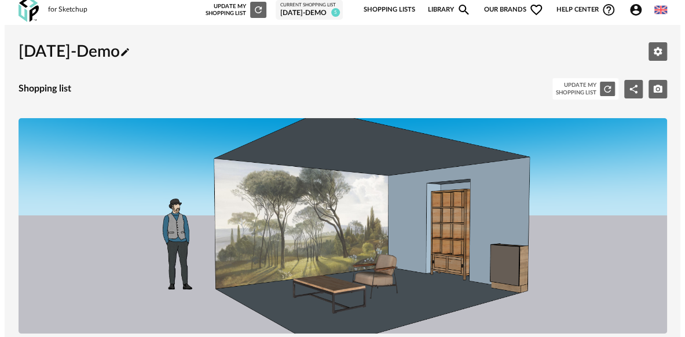
scroll to position [0, 0]
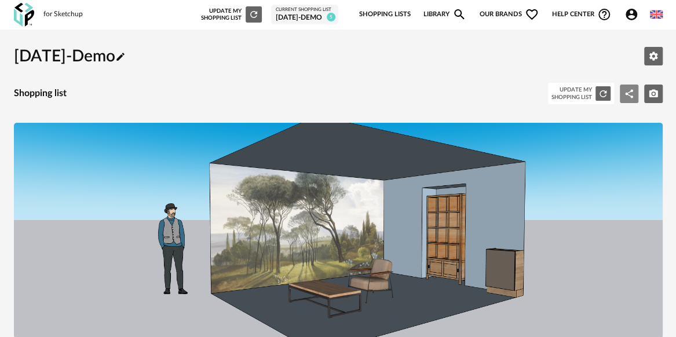
click at [630, 90] on icon "Share Variant icon" at bounding box center [629, 94] width 10 height 10
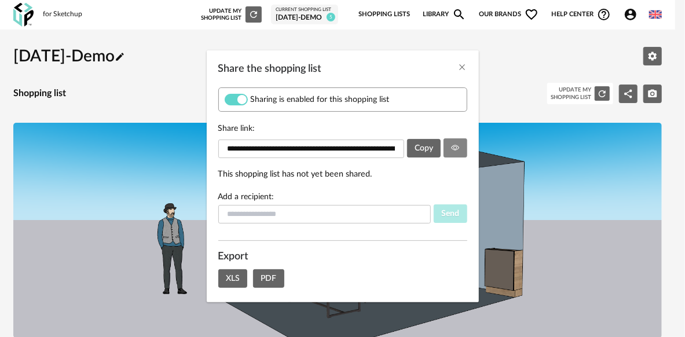
click at [459, 153] on button "Share the shopping list" at bounding box center [456, 147] width 24 height 19
